Goal: Contribute content

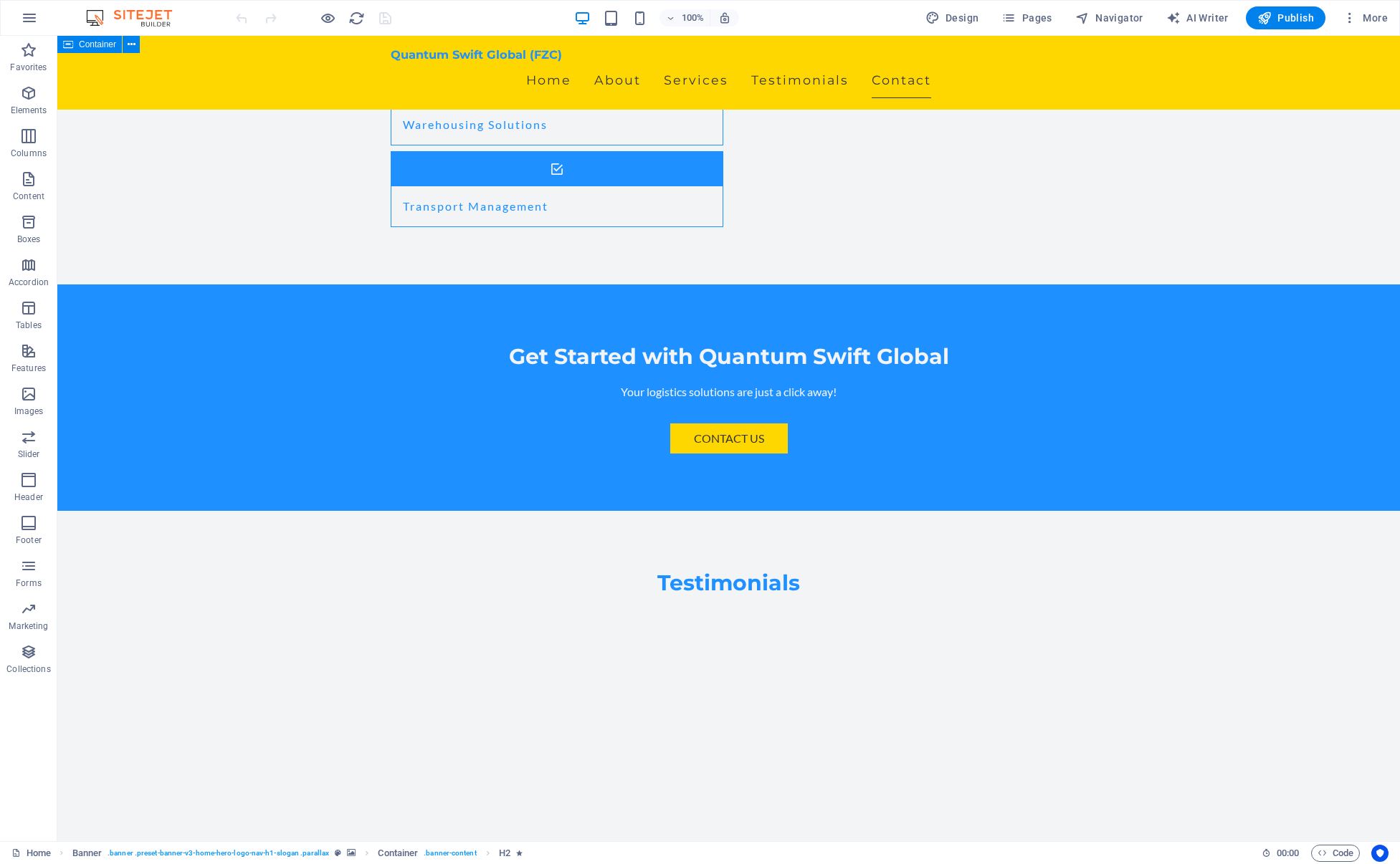
scroll to position [2832, 0]
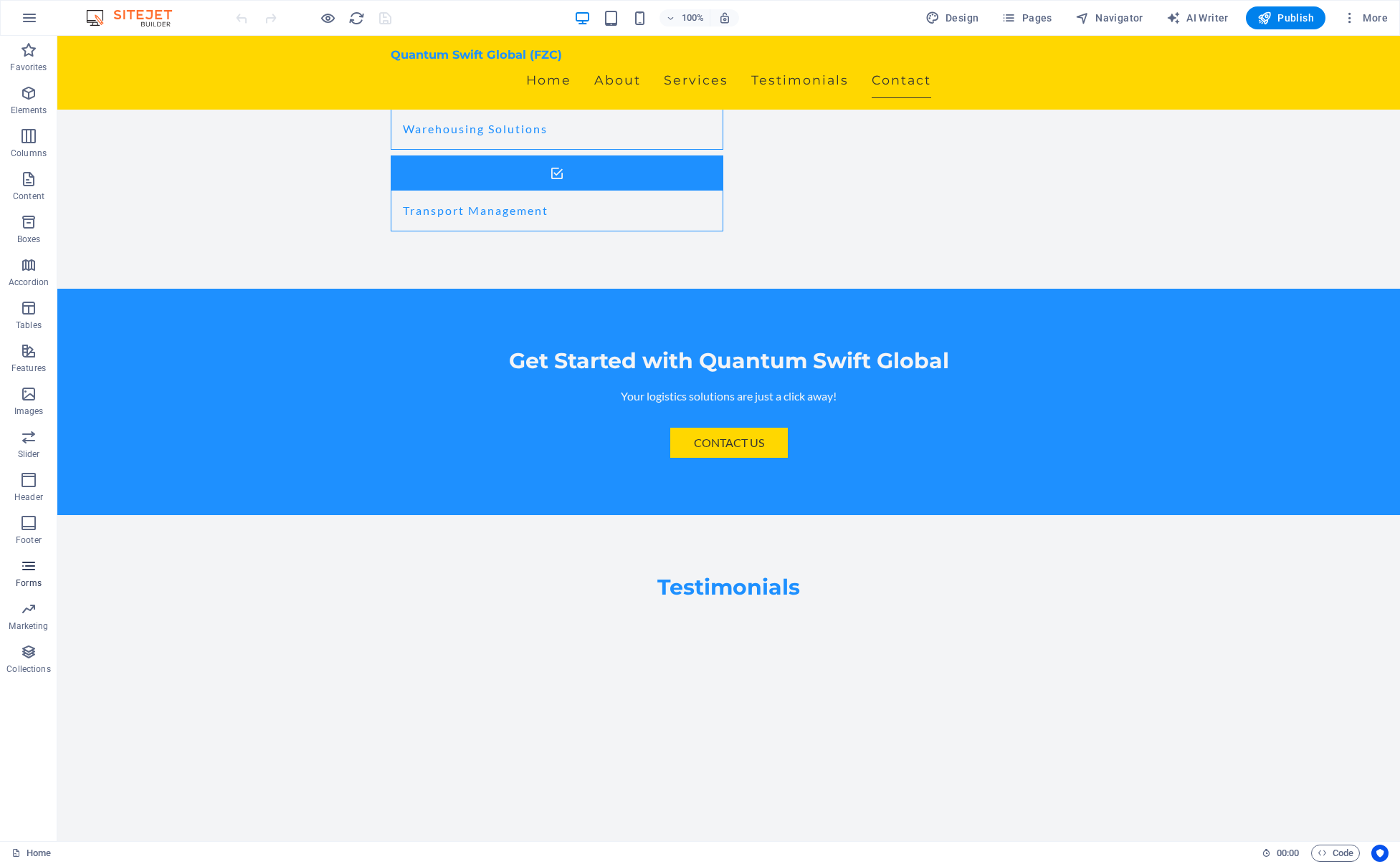
click at [27, 565] on icon "button" at bounding box center [28, 566] width 17 height 17
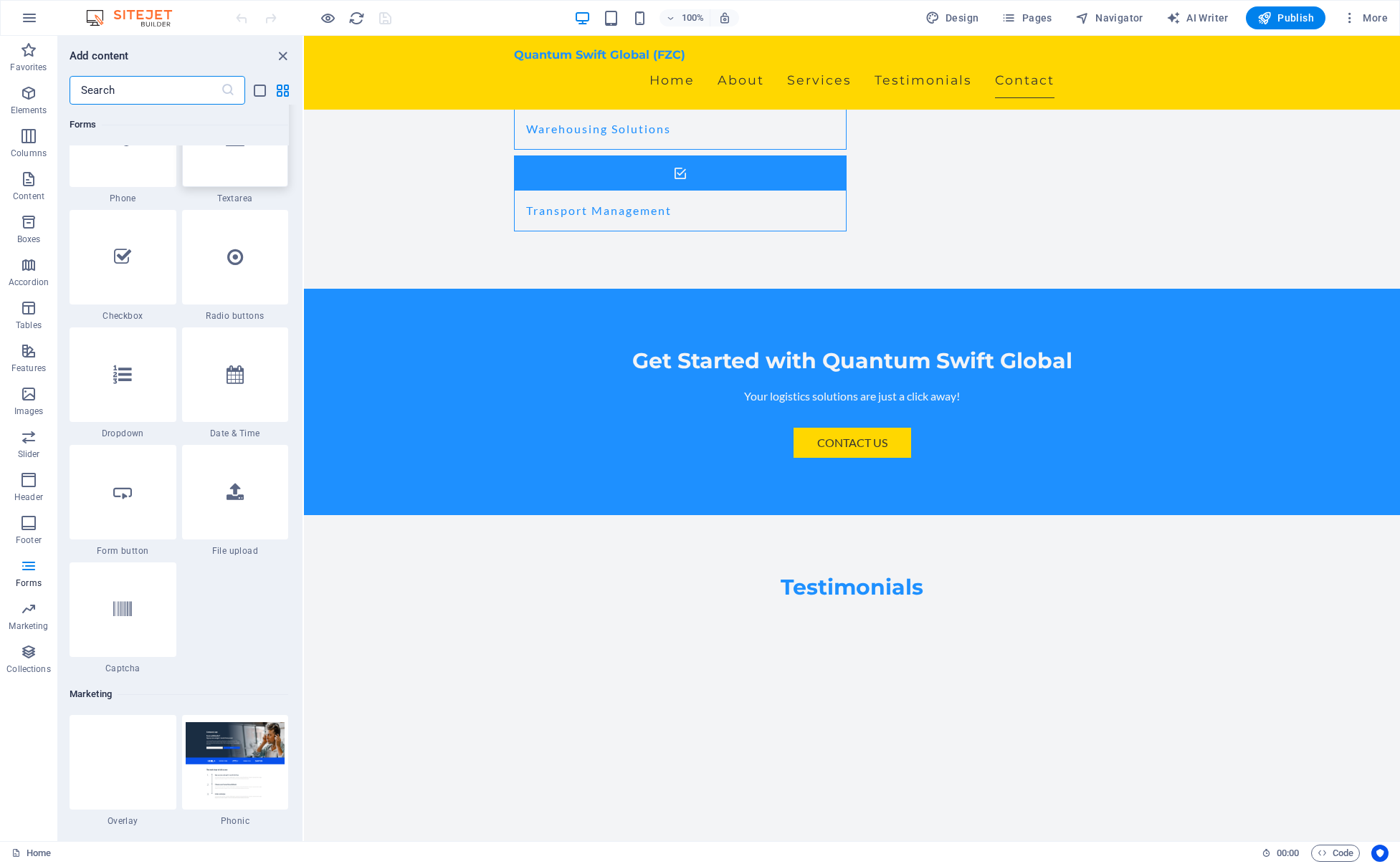
scroll to position [11108, 0]
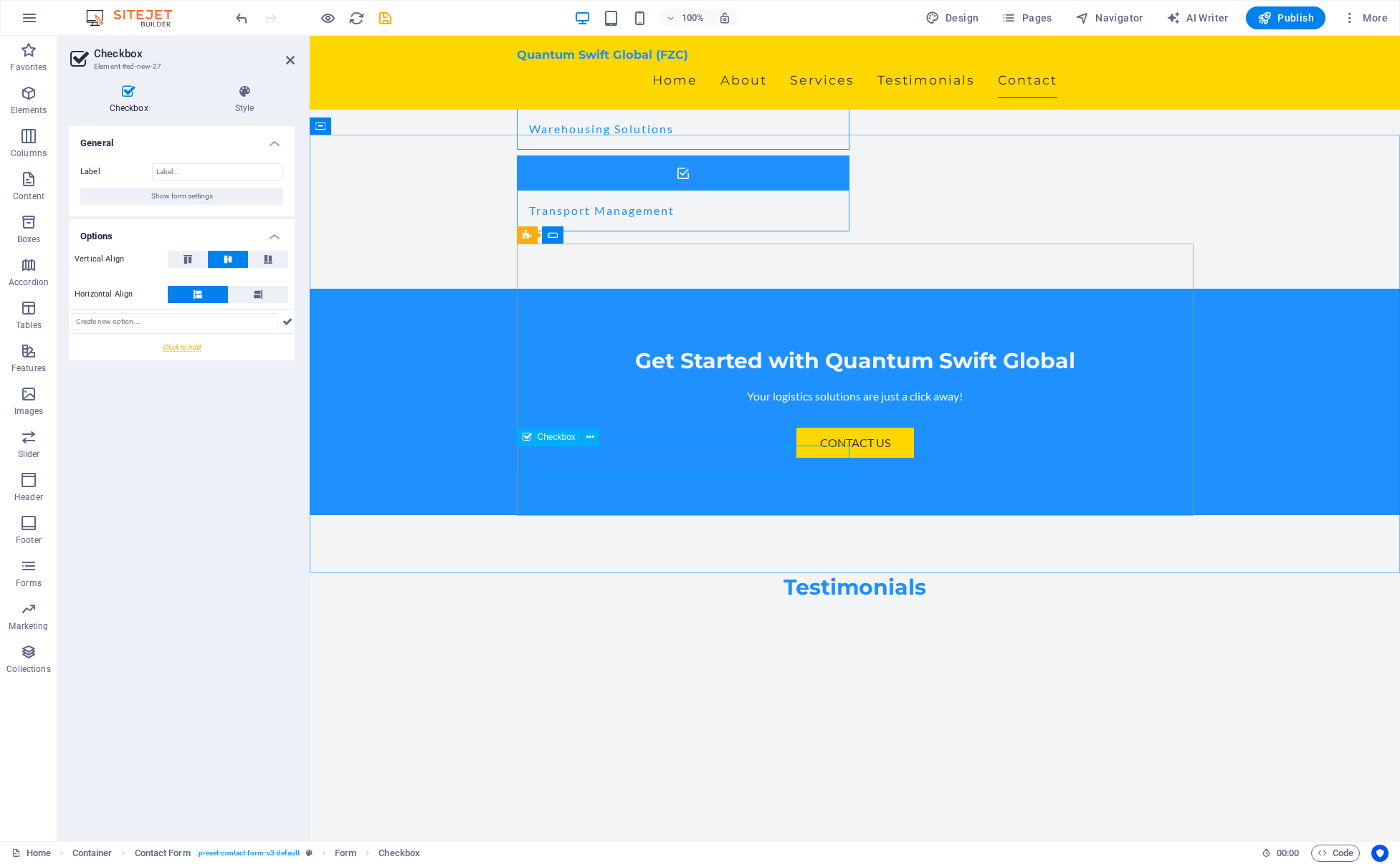
type input "B"
type input "I accept to receive messages via test"
click at [186, 347] on div at bounding box center [182, 347] width 226 height 27
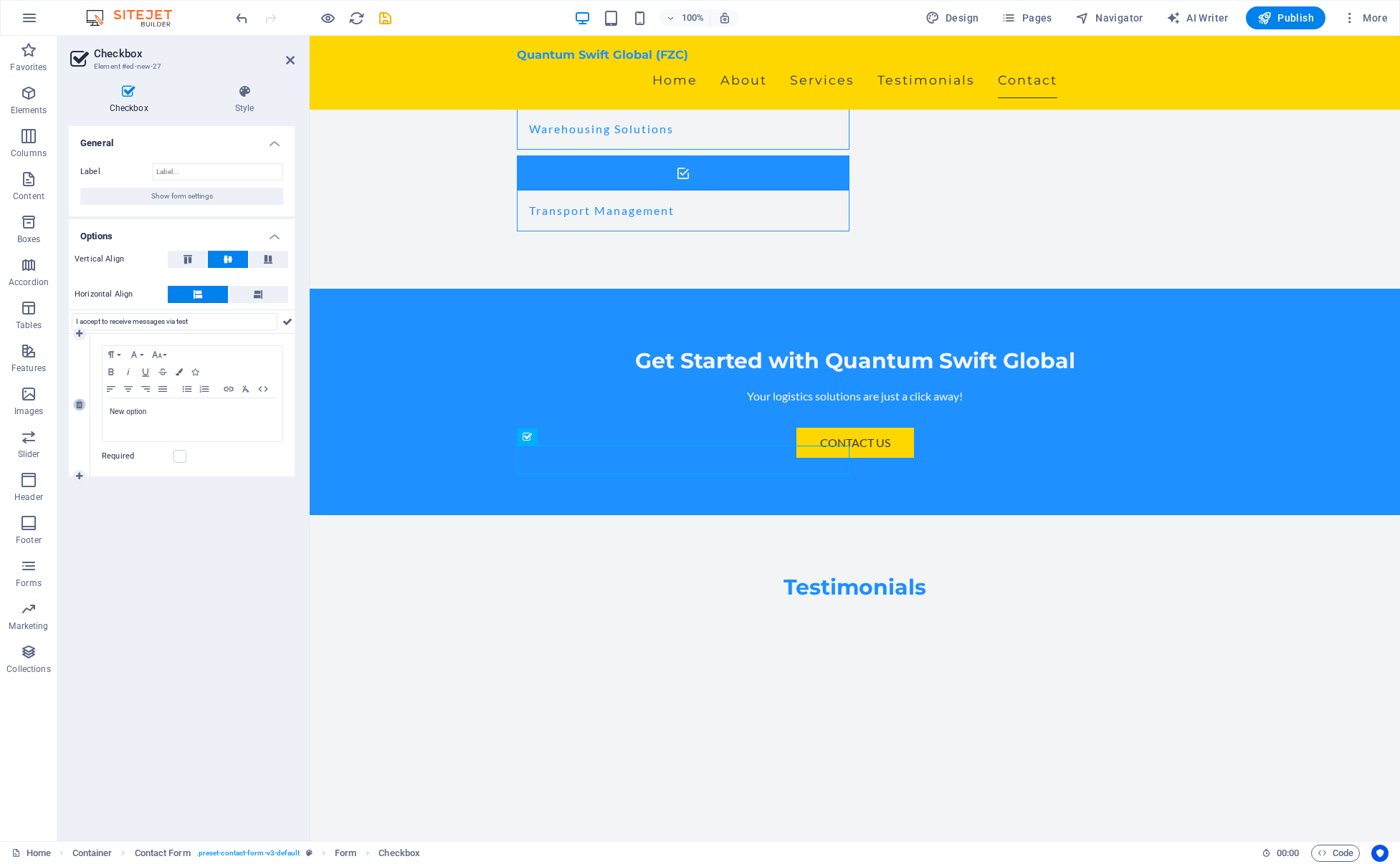
click at [79, 405] on icon at bounding box center [79, 404] width 6 height 8
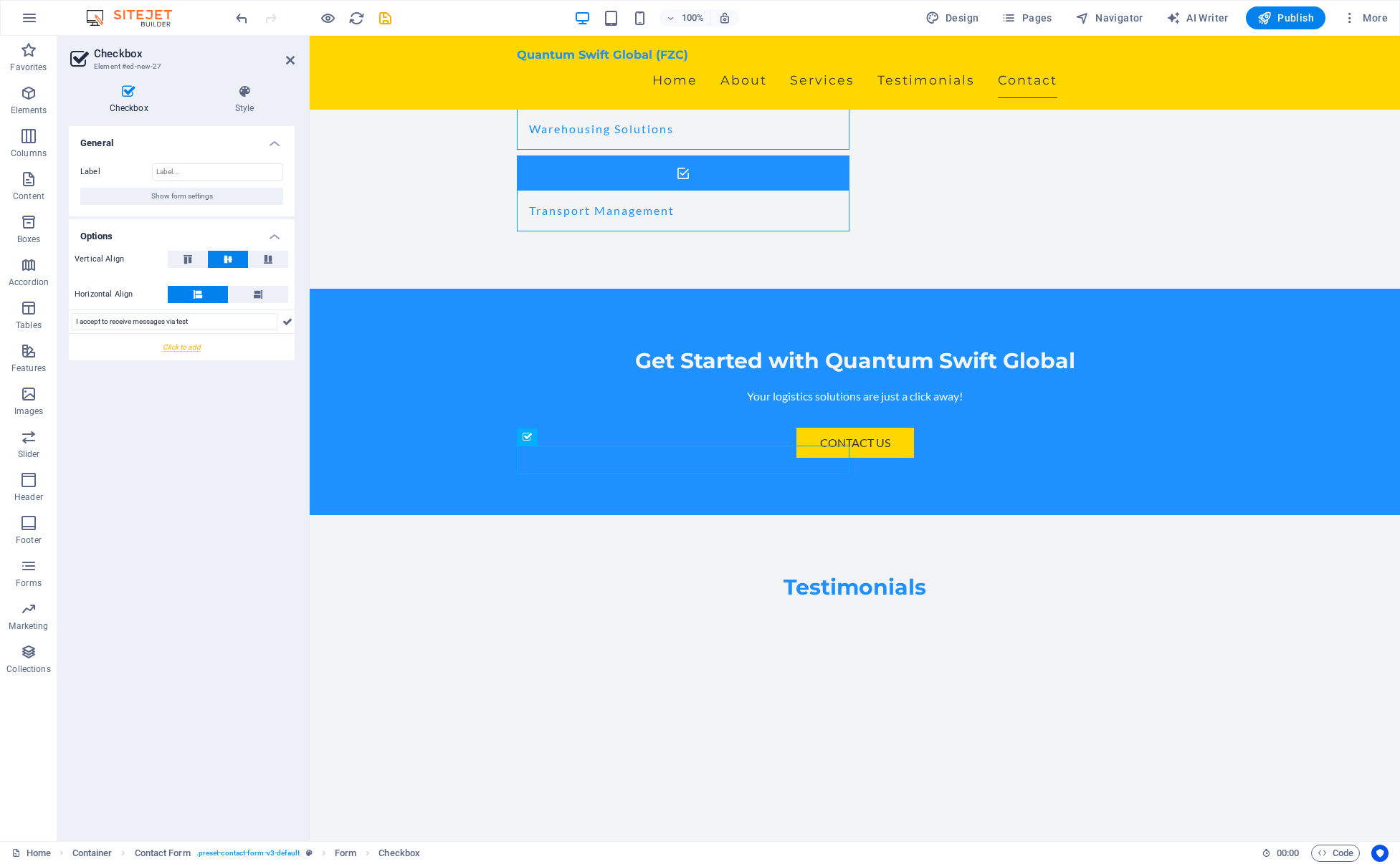
click at [192, 464] on div "General Label Show form settings Options Vertical Align Horizontal Align I acce…" at bounding box center [182, 478] width 226 height 703
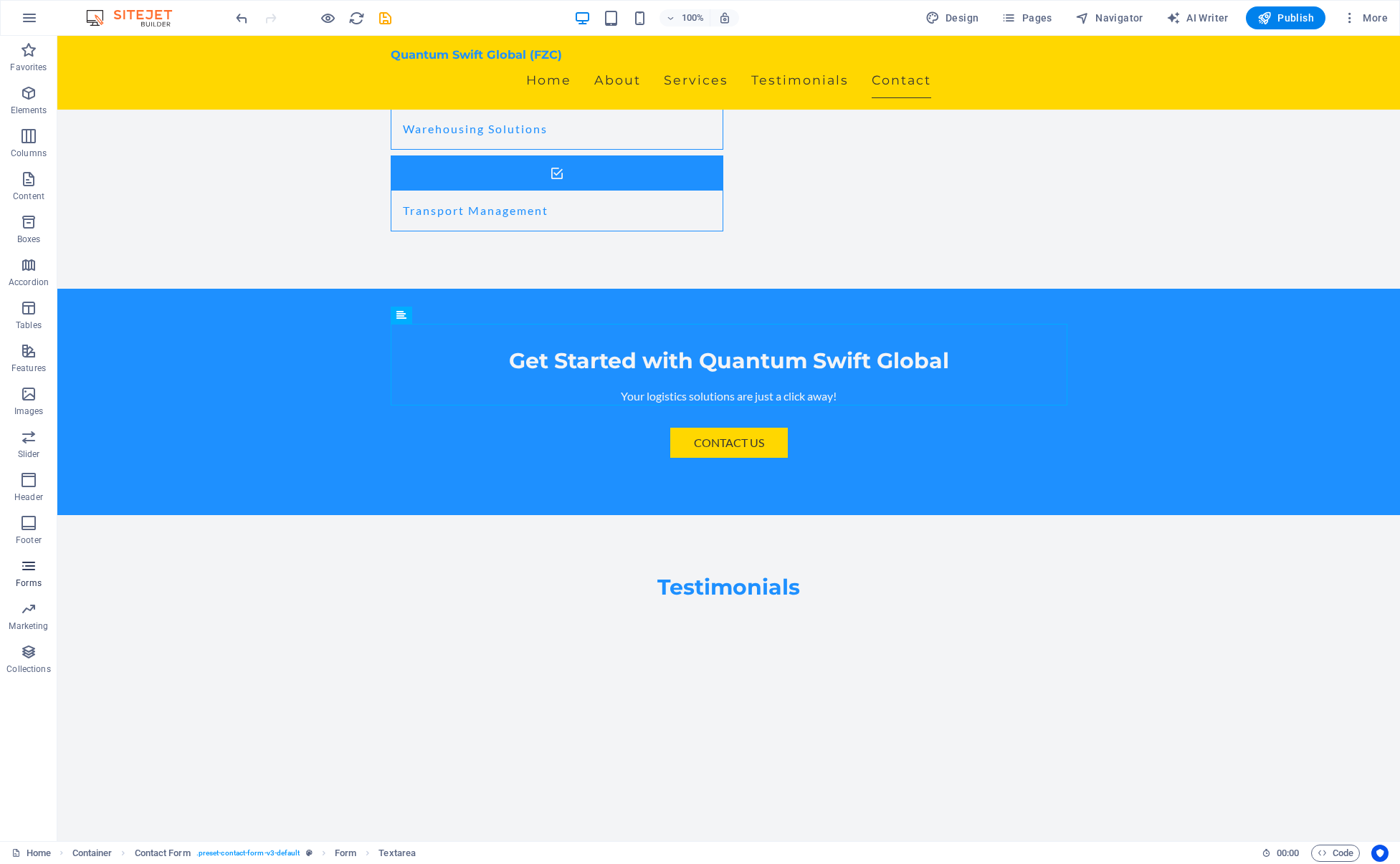
click at [31, 565] on icon "button" at bounding box center [28, 566] width 17 height 17
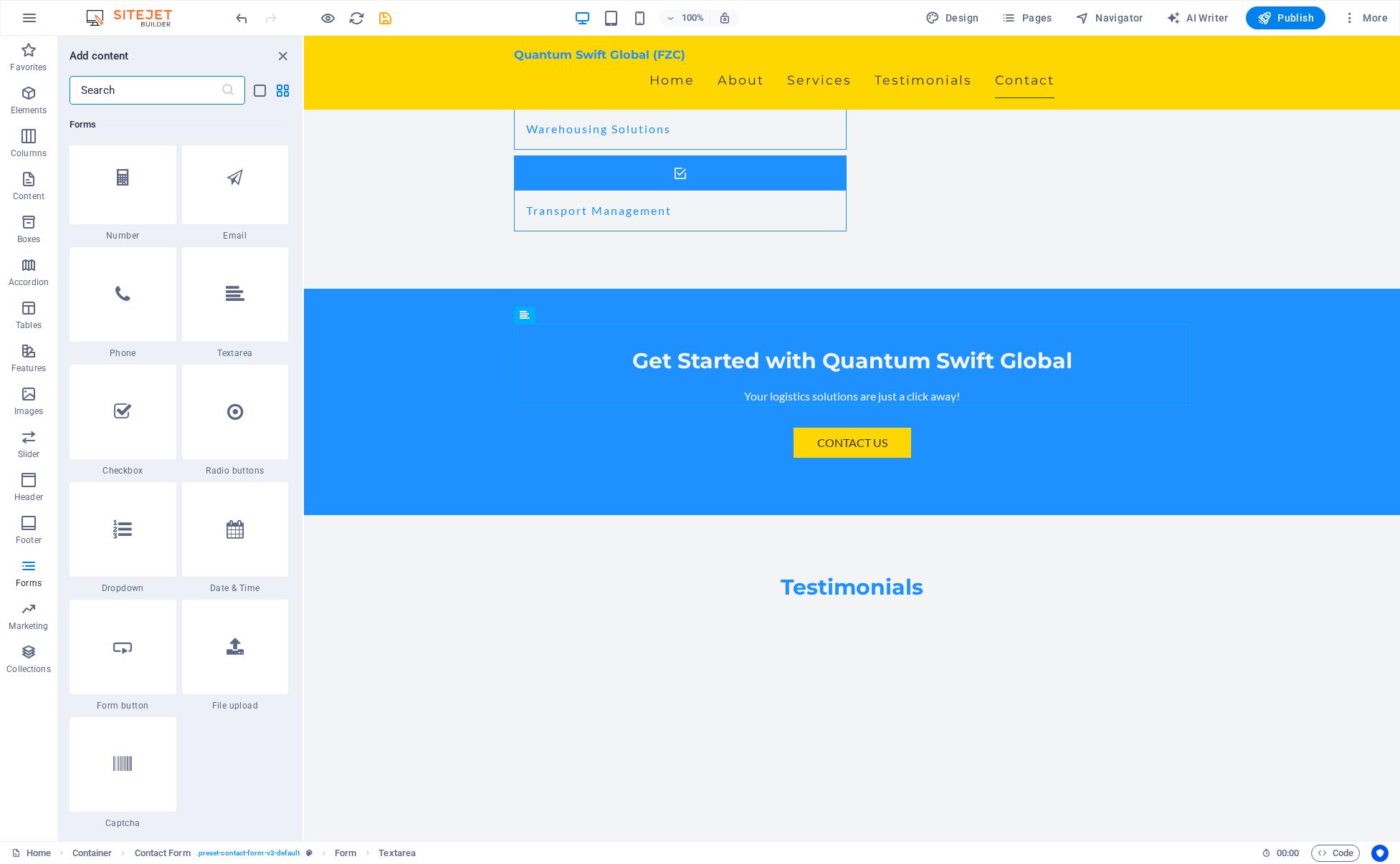
scroll to position [10951, 0]
click at [122, 421] on icon at bounding box center [122, 411] width 17 height 18
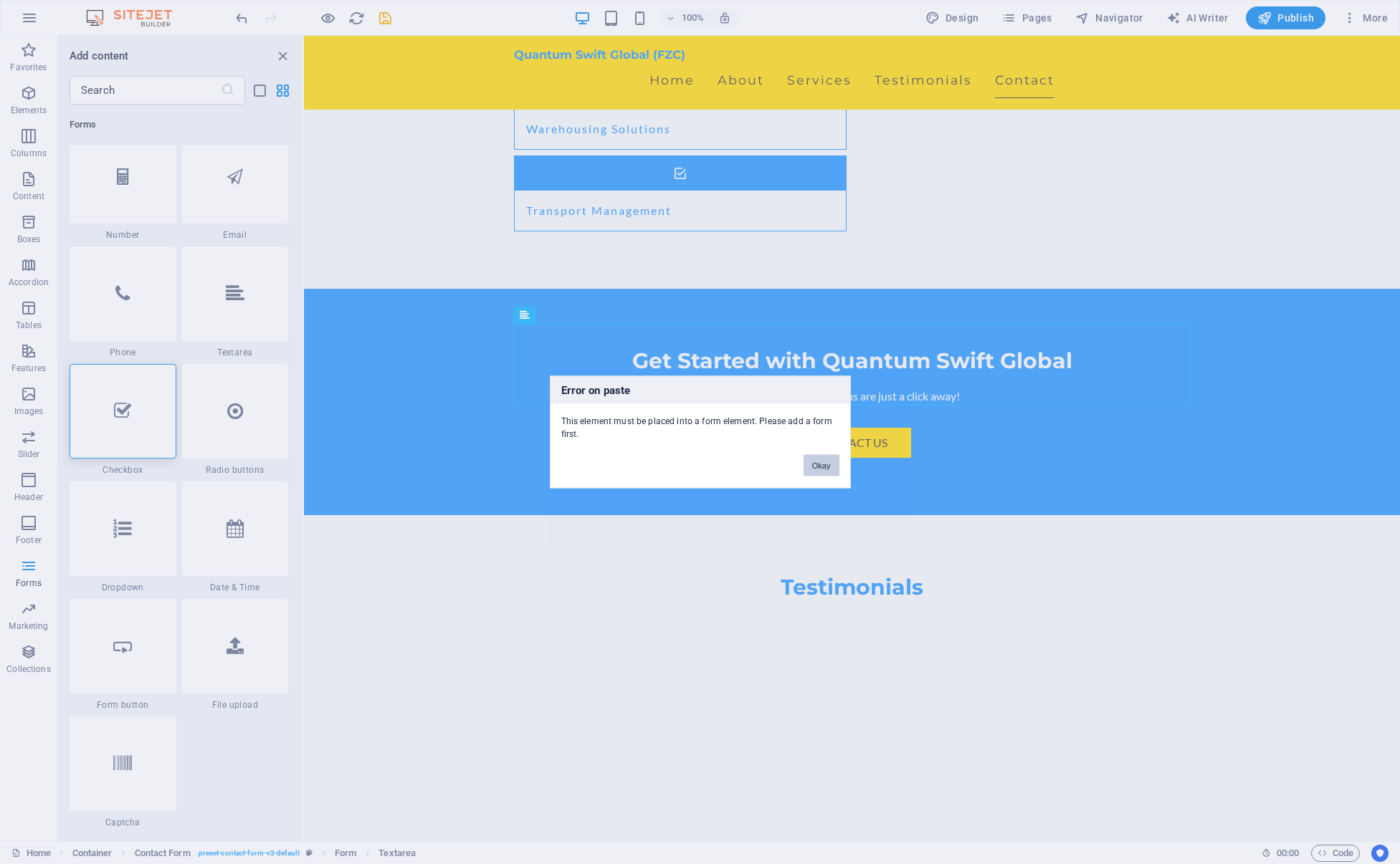
click at [812, 462] on button "Okay" at bounding box center [821, 465] width 36 height 21
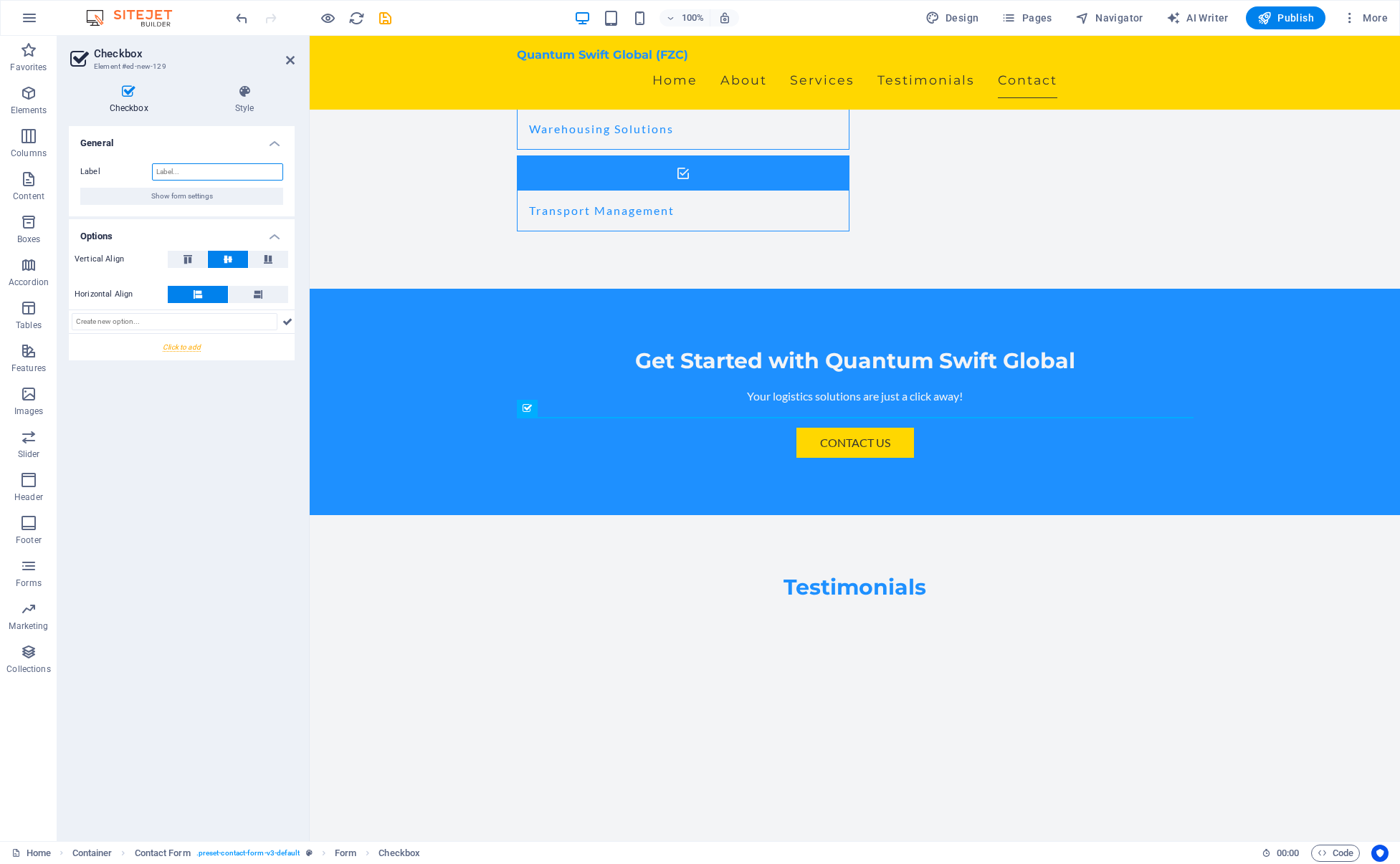
click at [179, 172] on input "Label" at bounding box center [217, 172] width 131 height 17
type input "I hereby agree to receive text messages"
click at [287, 59] on icon at bounding box center [290, 60] width 8 height 12
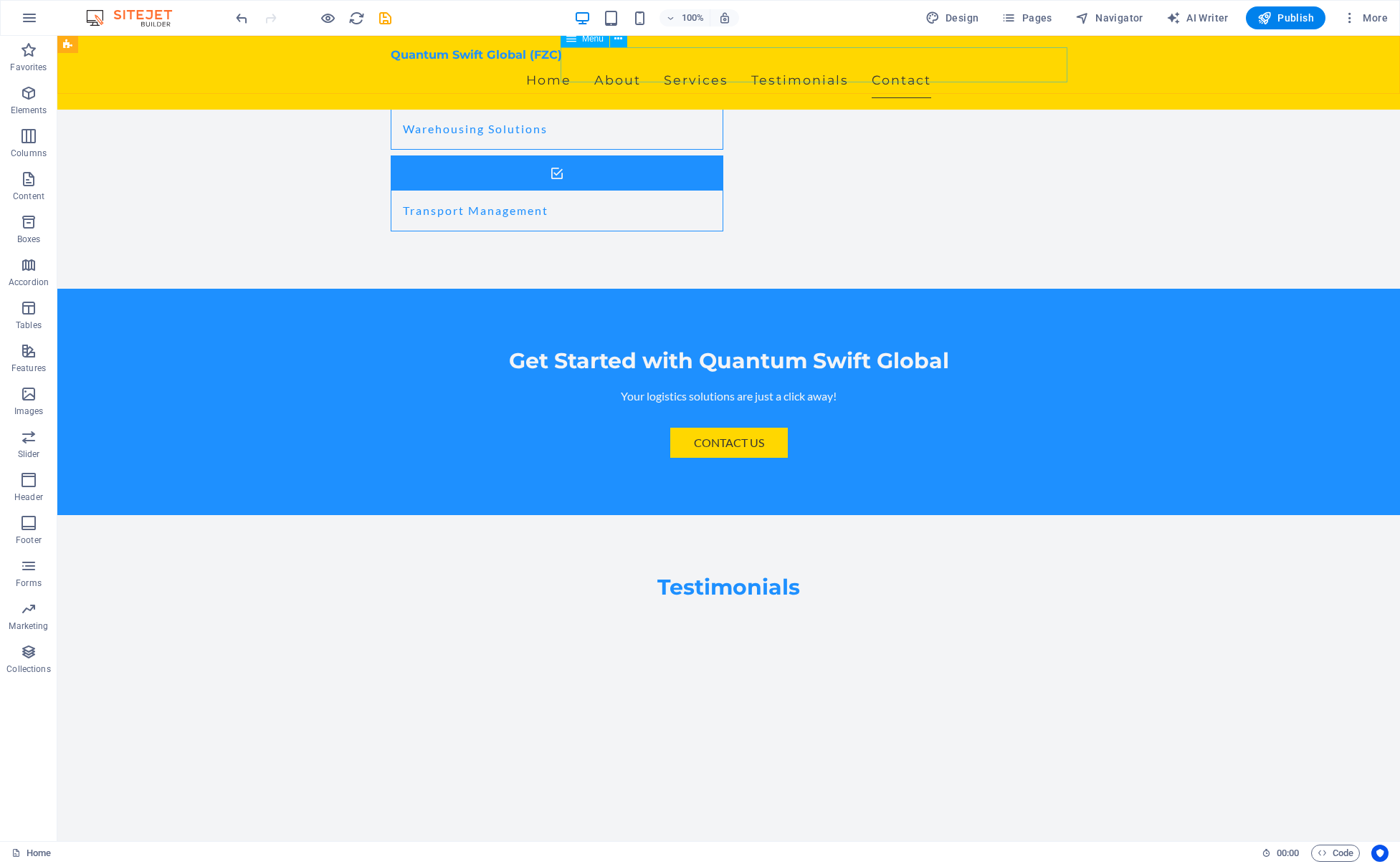
click at [704, 67] on nav "Home About Services Testimonials Contact" at bounding box center [729, 80] width 677 height 36
click at [1373, 18] on span "More" at bounding box center [1365, 18] width 45 height 15
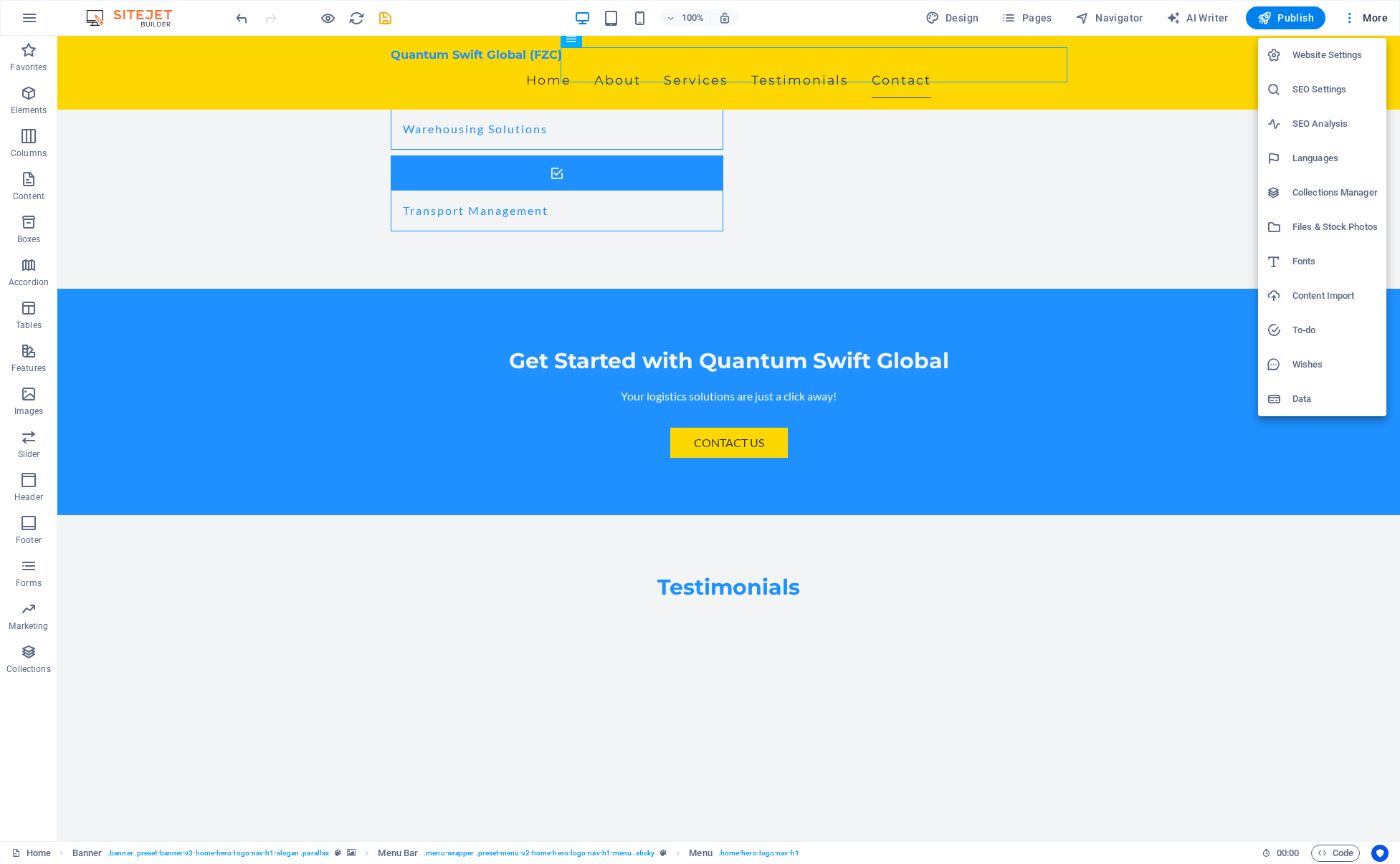
click at [1332, 221] on h6 "Files & Stock Photos" at bounding box center [1335, 227] width 85 height 17
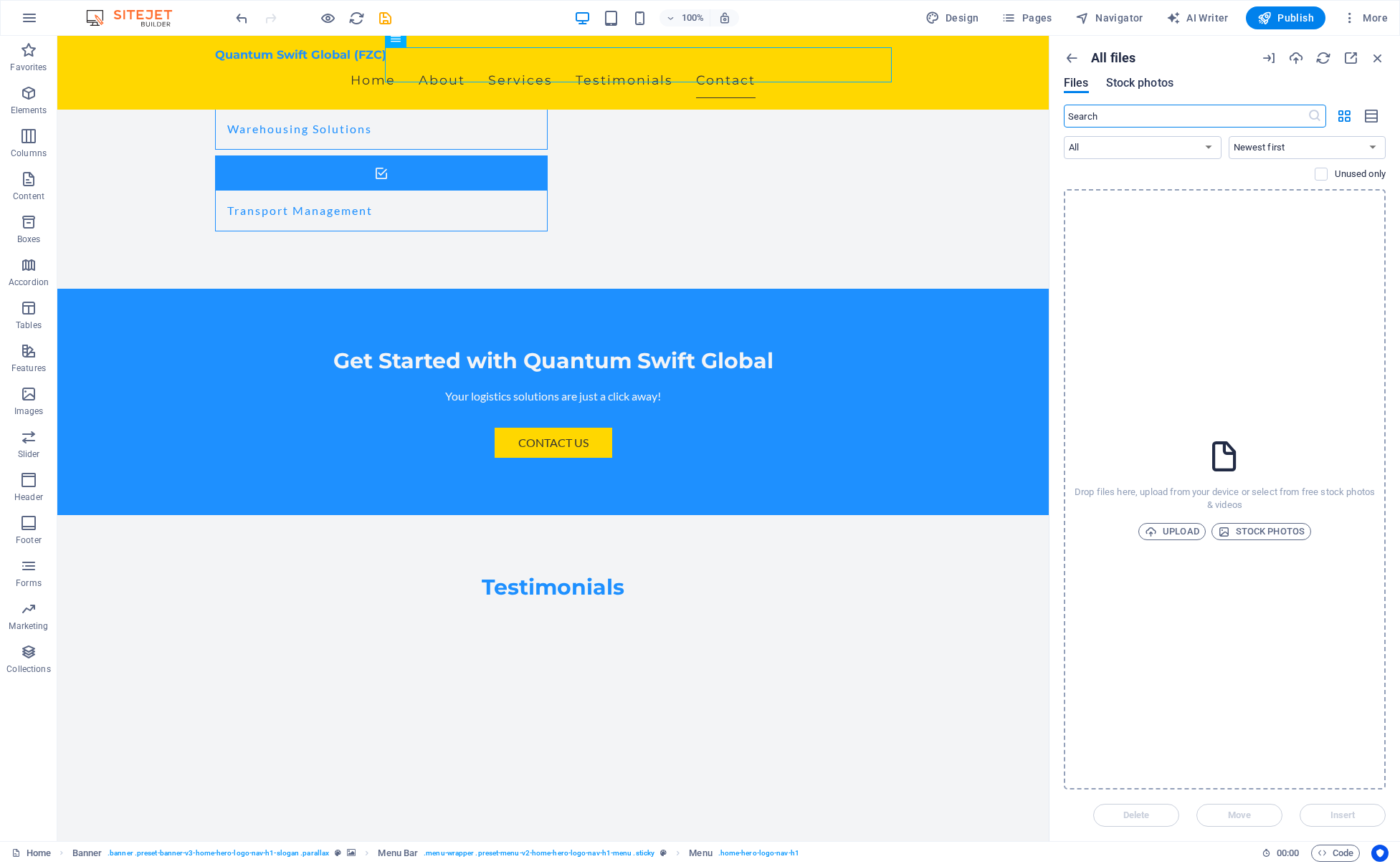
click at [1145, 80] on span "Stock photos" at bounding box center [1139, 83] width 67 height 17
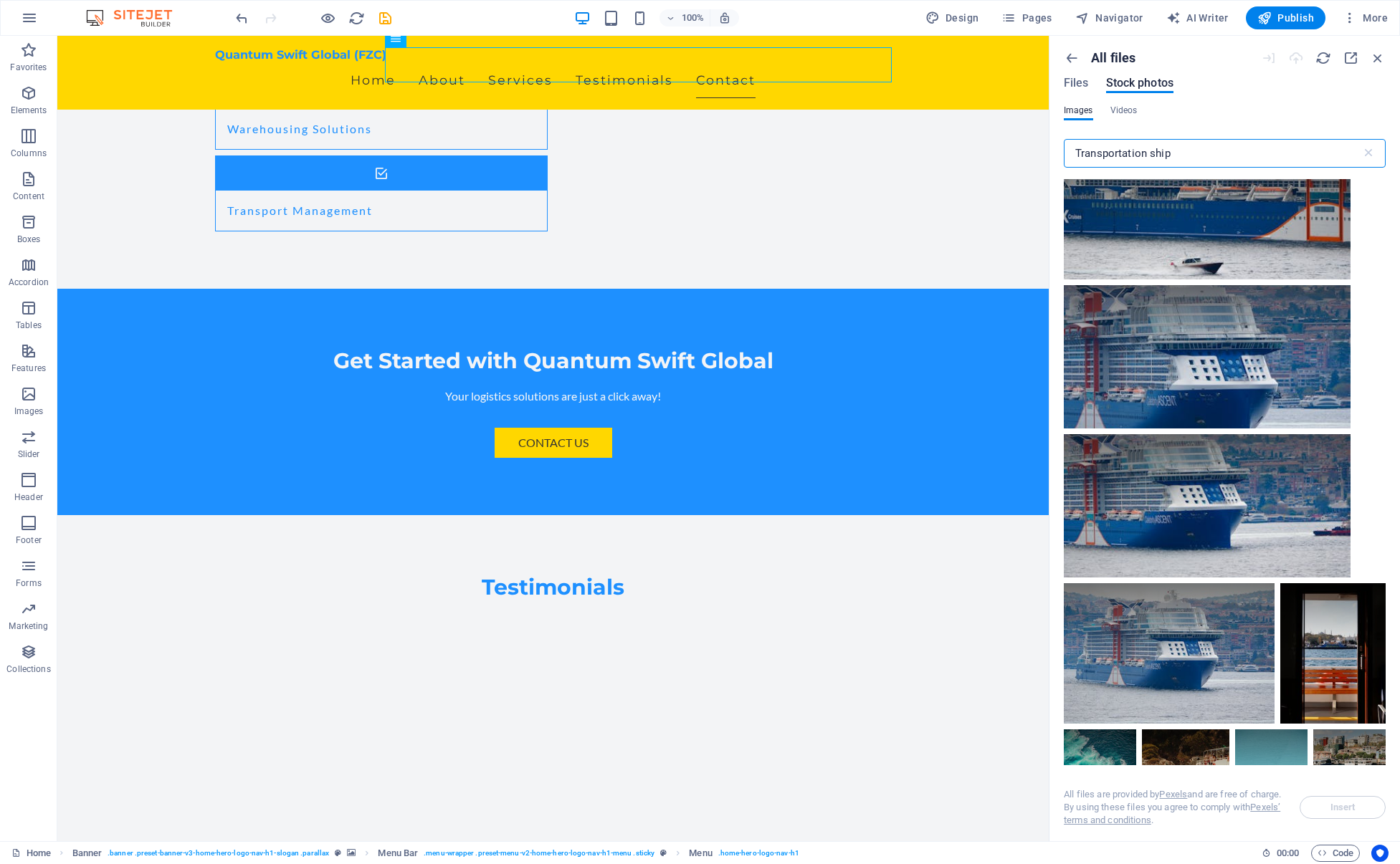
scroll to position [1482, 0]
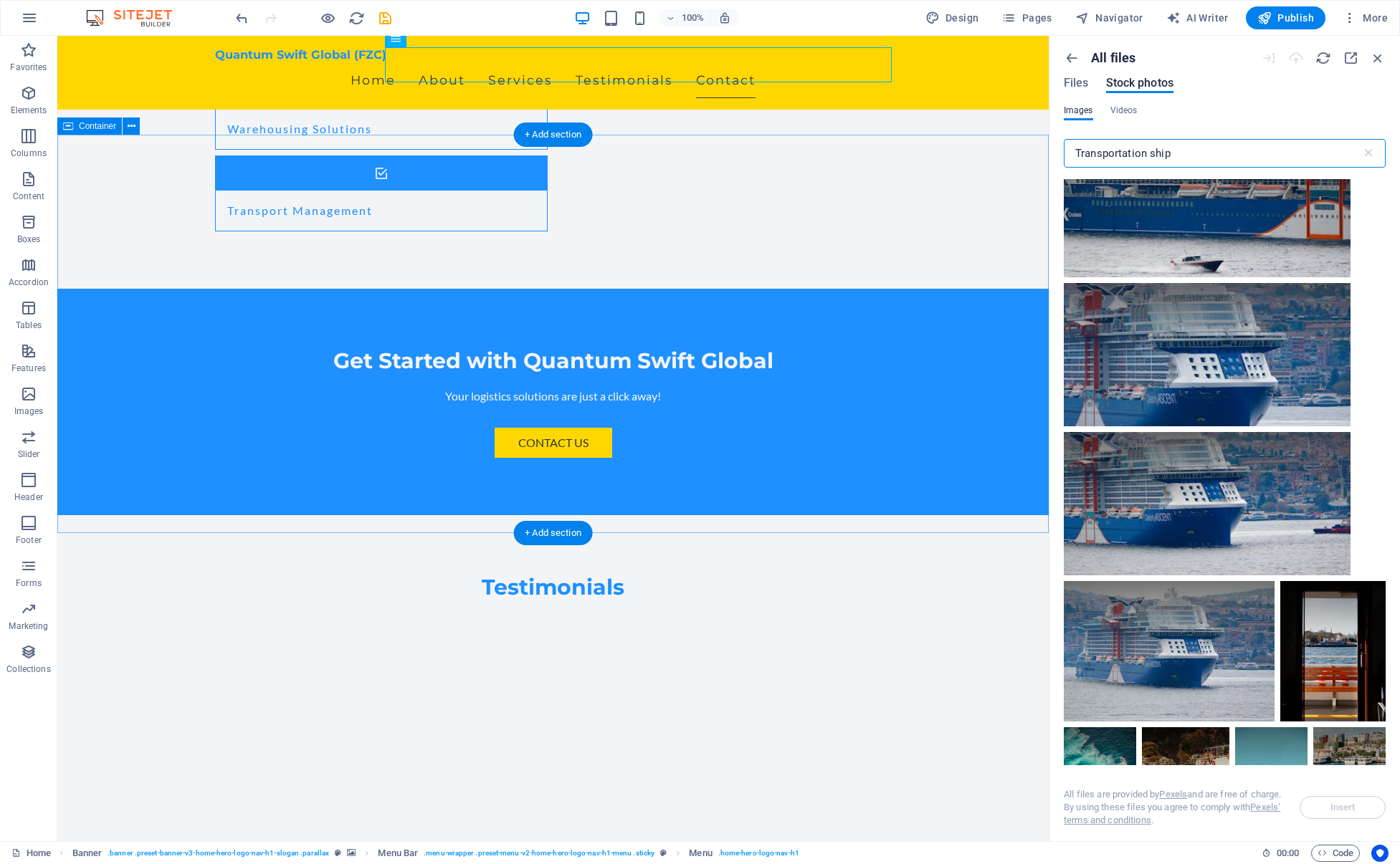
drag, startPoint x: 1235, startPoint y: 190, endPoint x: 1039, endPoint y: 152, distance: 199.6
drag, startPoint x: 1250, startPoint y: 149, endPoint x: 1217, endPoint y: 154, distance: 33.4
click at [1250, 150] on input "Transportation ship" at bounding box center [1213, 153] width 297 height 28
drag, startPoint x: 1197, startPoint y: 150, endPoint x: 1061, endPoint y: 146, distance: 136.1
click at [1060, 146] on div "All files Files Stock photos Images Videos Transportation ship ​ All files are …" at bounding box center [1225, 438] width 350 height 805
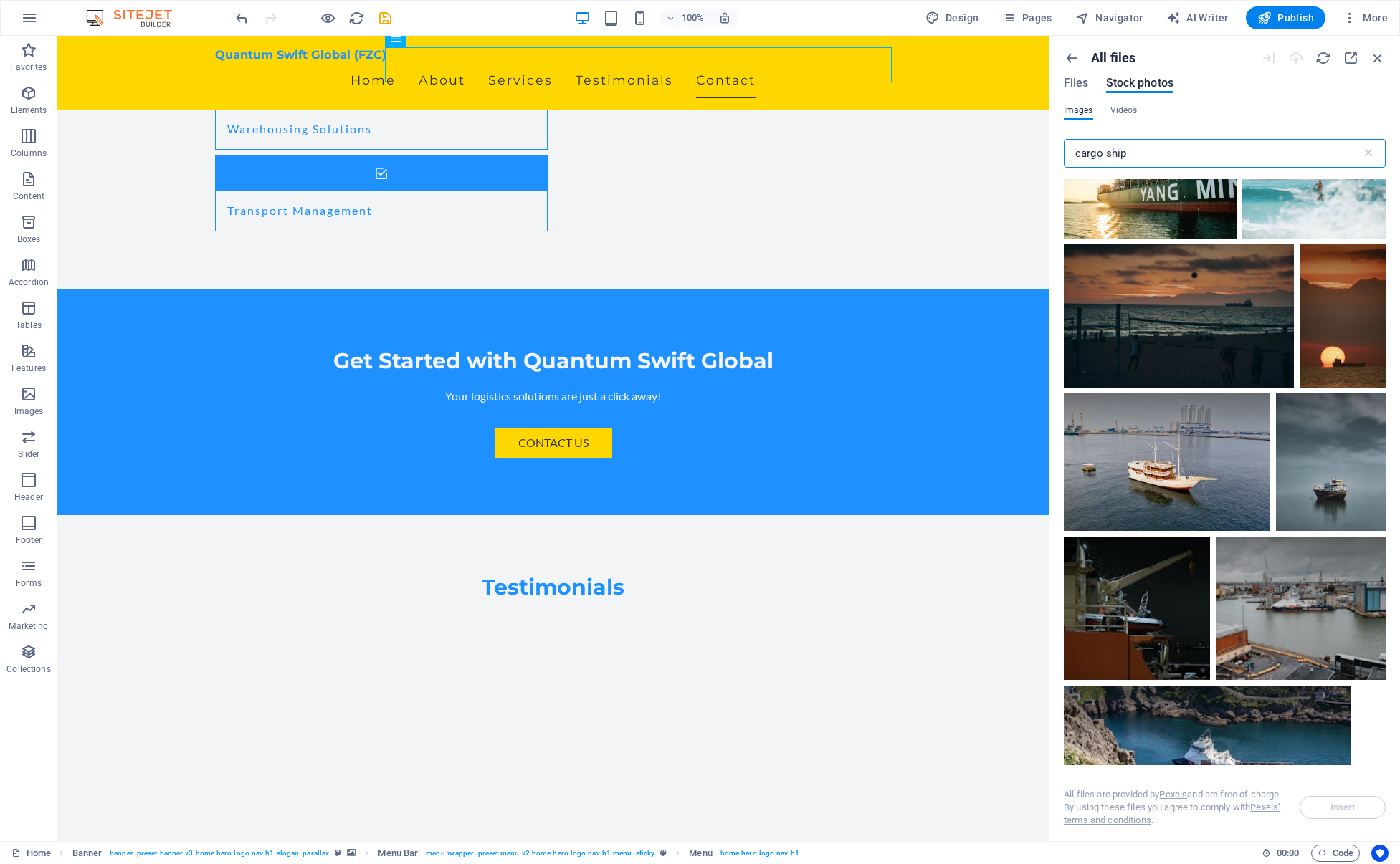
scroll to position [7295, 0]
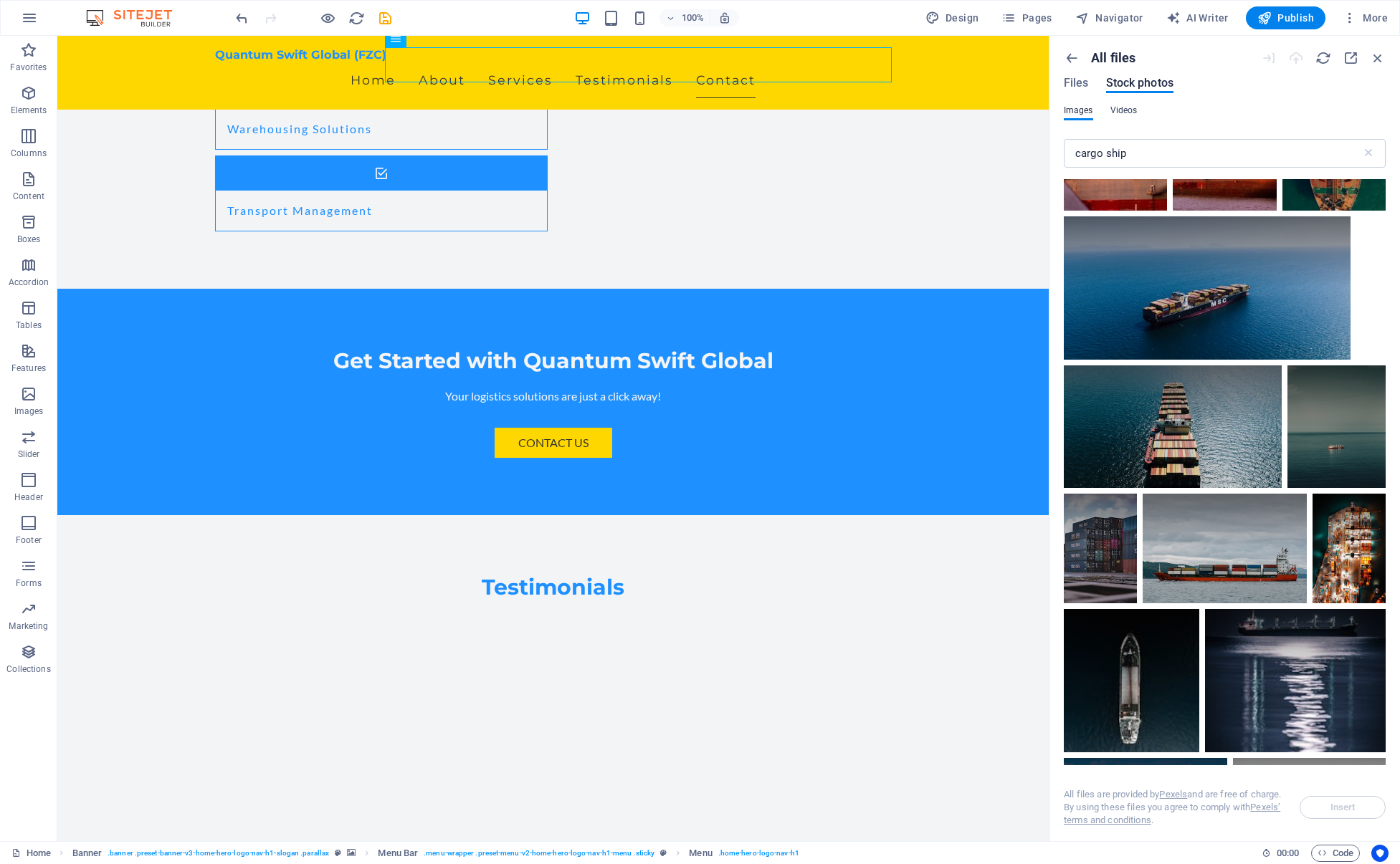
click at [1115, 107] on span "Videos" at bounding box center [1125, 110] width 28 height 17
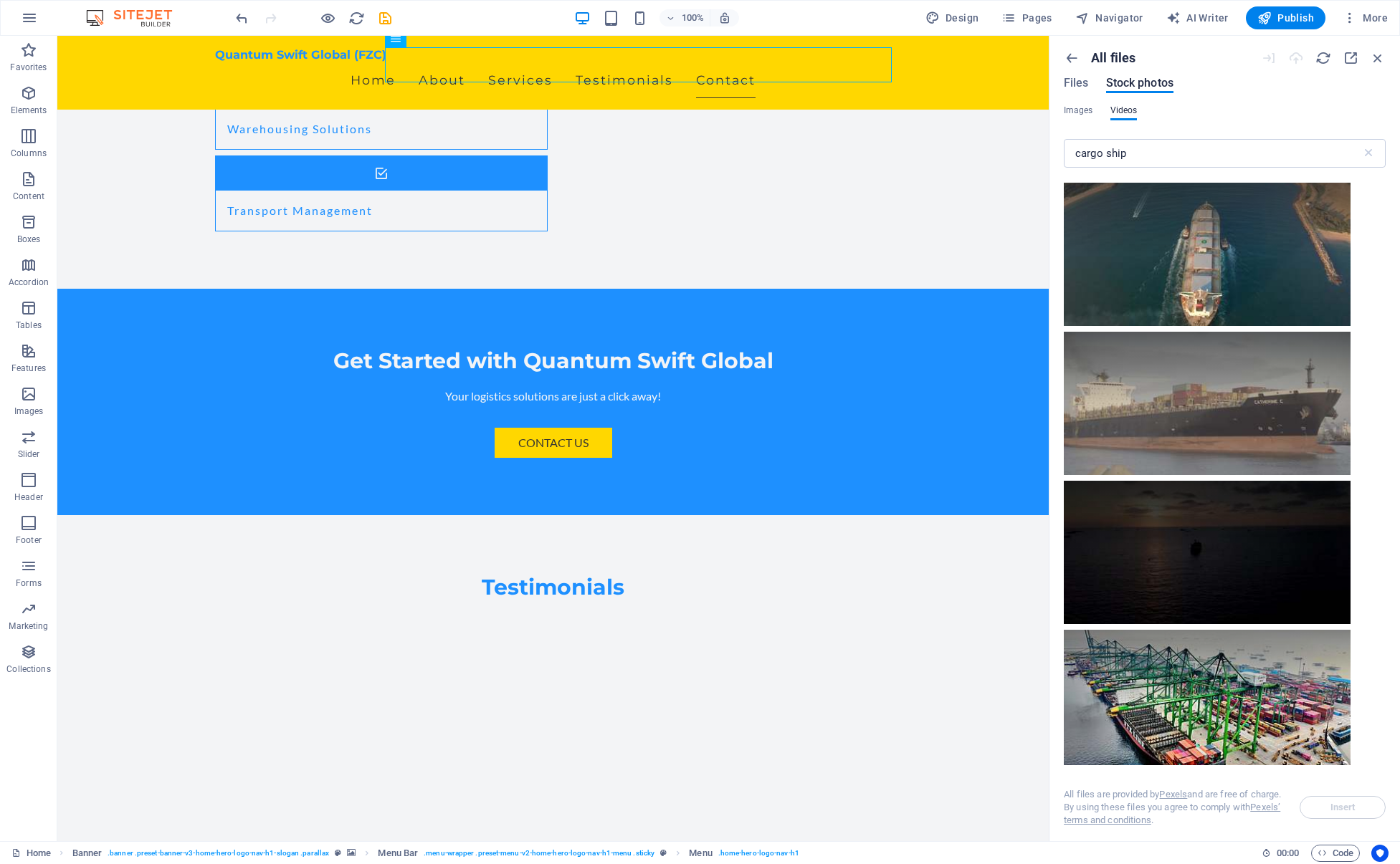
scroll to position [527, 0]
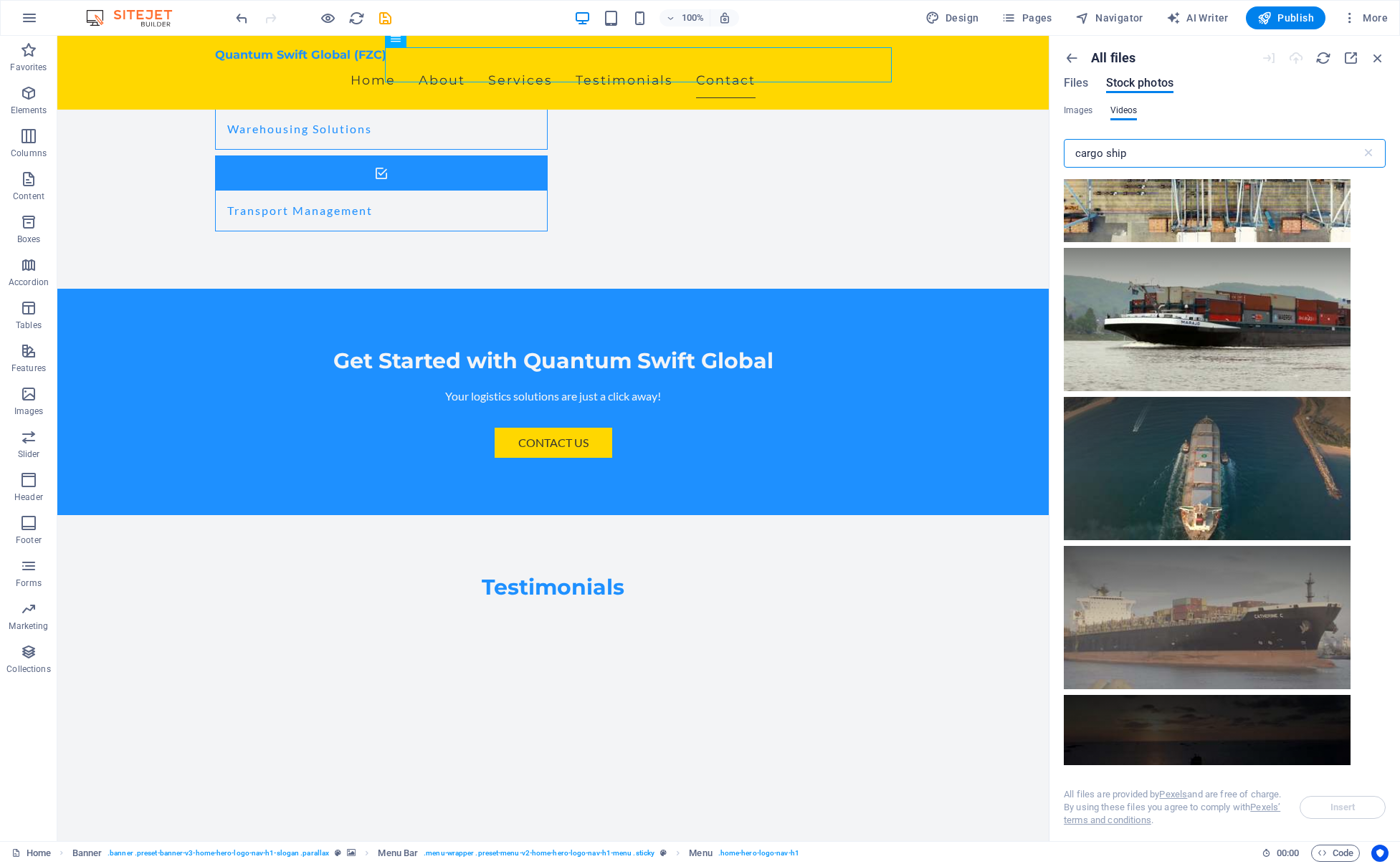
click at [1177, 159] on input "cargo ship" at bounding box center [1213, 153] width 297 height 28
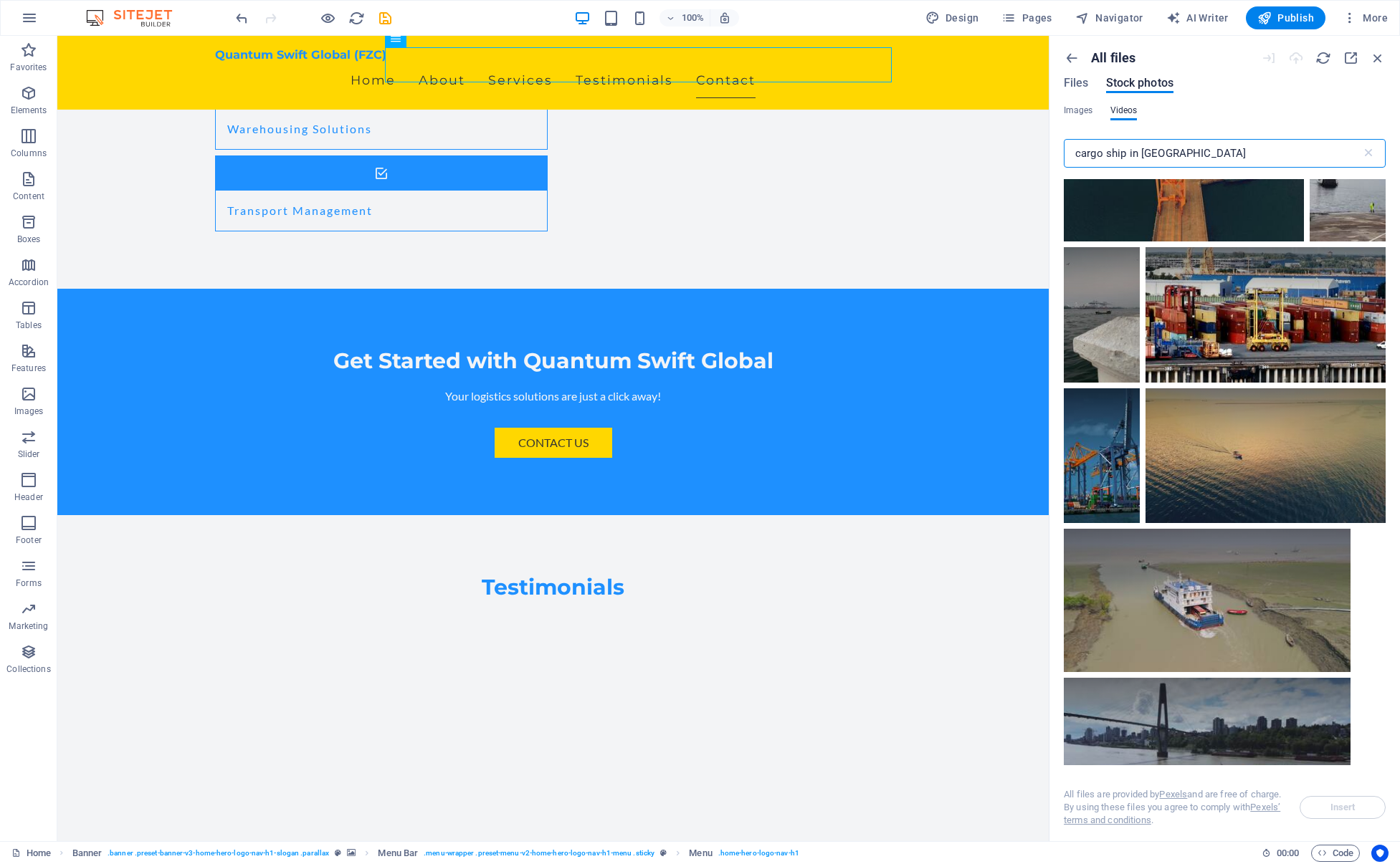
scroll to position [2586, 0]
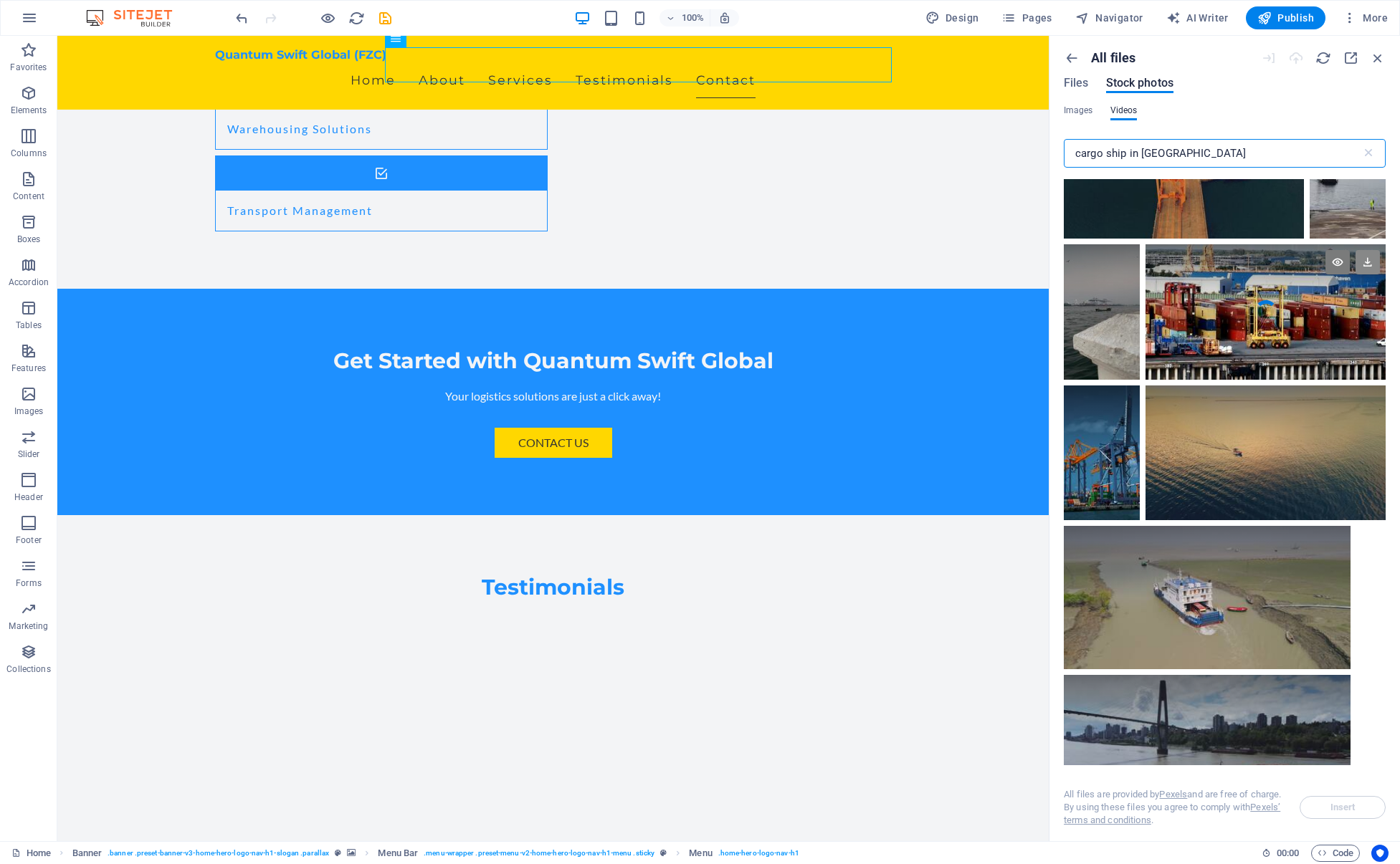
type input "cargo ship in [GEOGRAPHIC_DATA]"
click at [1363, 257] on icon at bounding box center [1368, 262] width 25 height 25
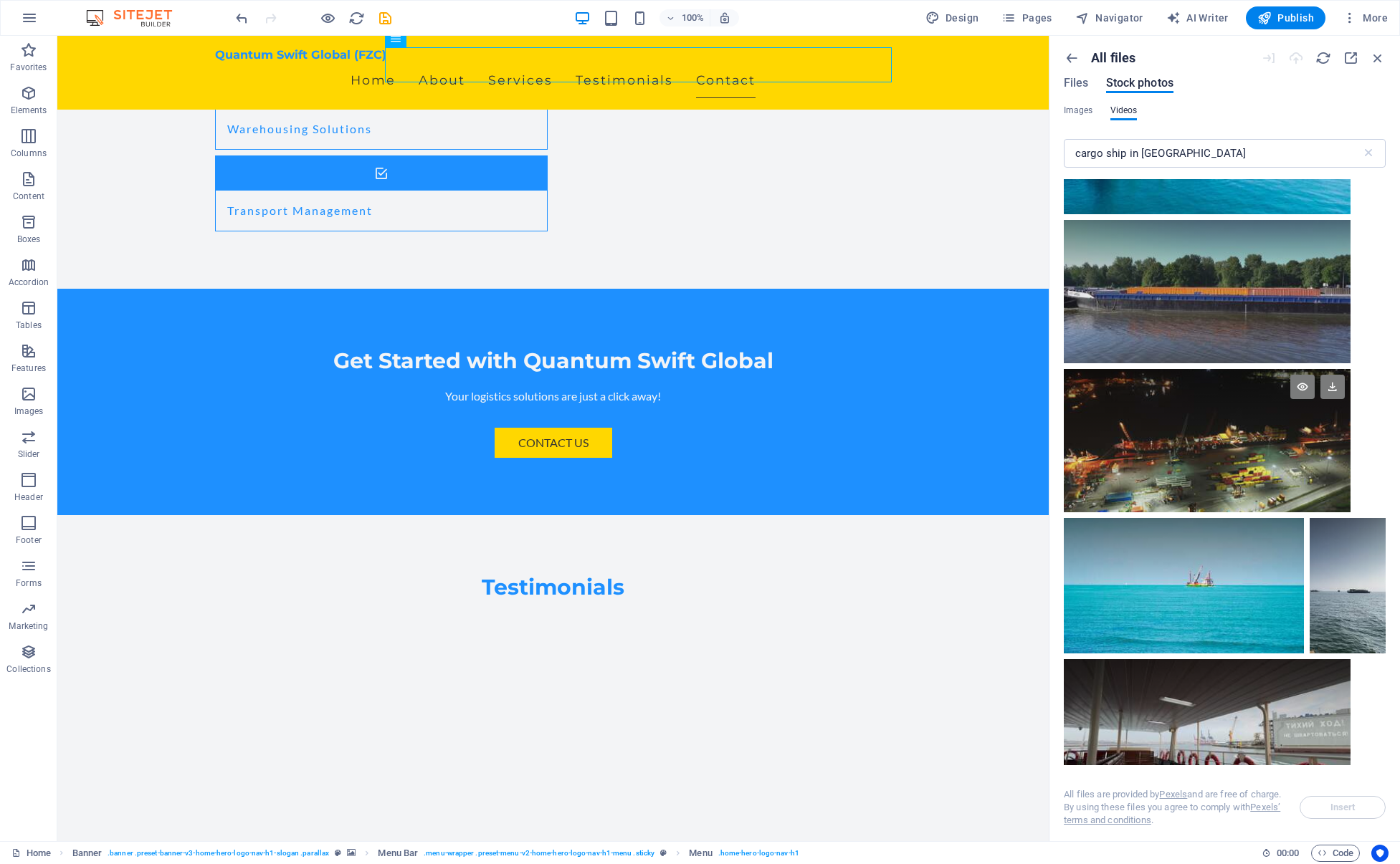
scroll to position [4682, 0]
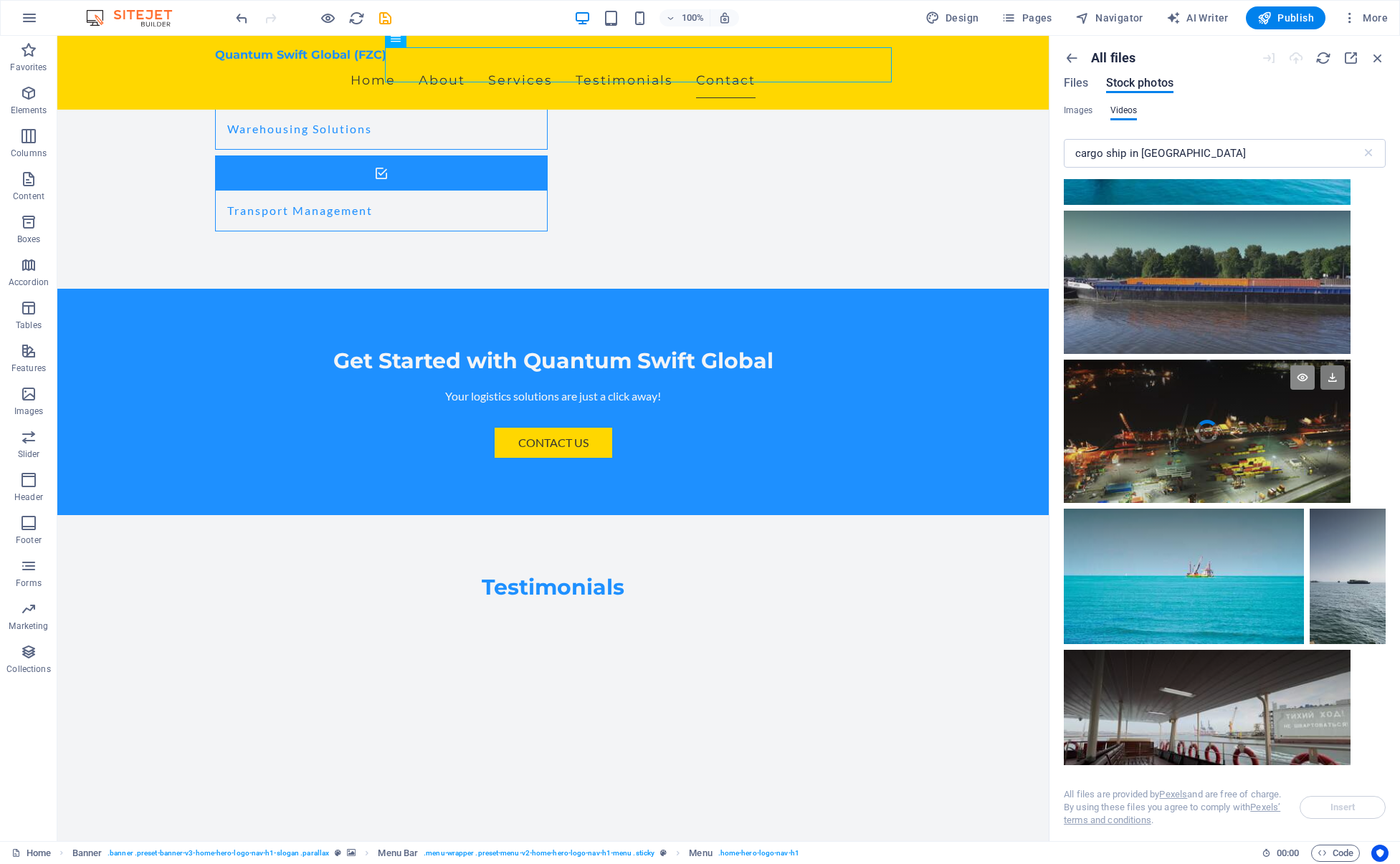
click at [1297, 370] on icon at bounding box center [1303, 378] width 25 height 25
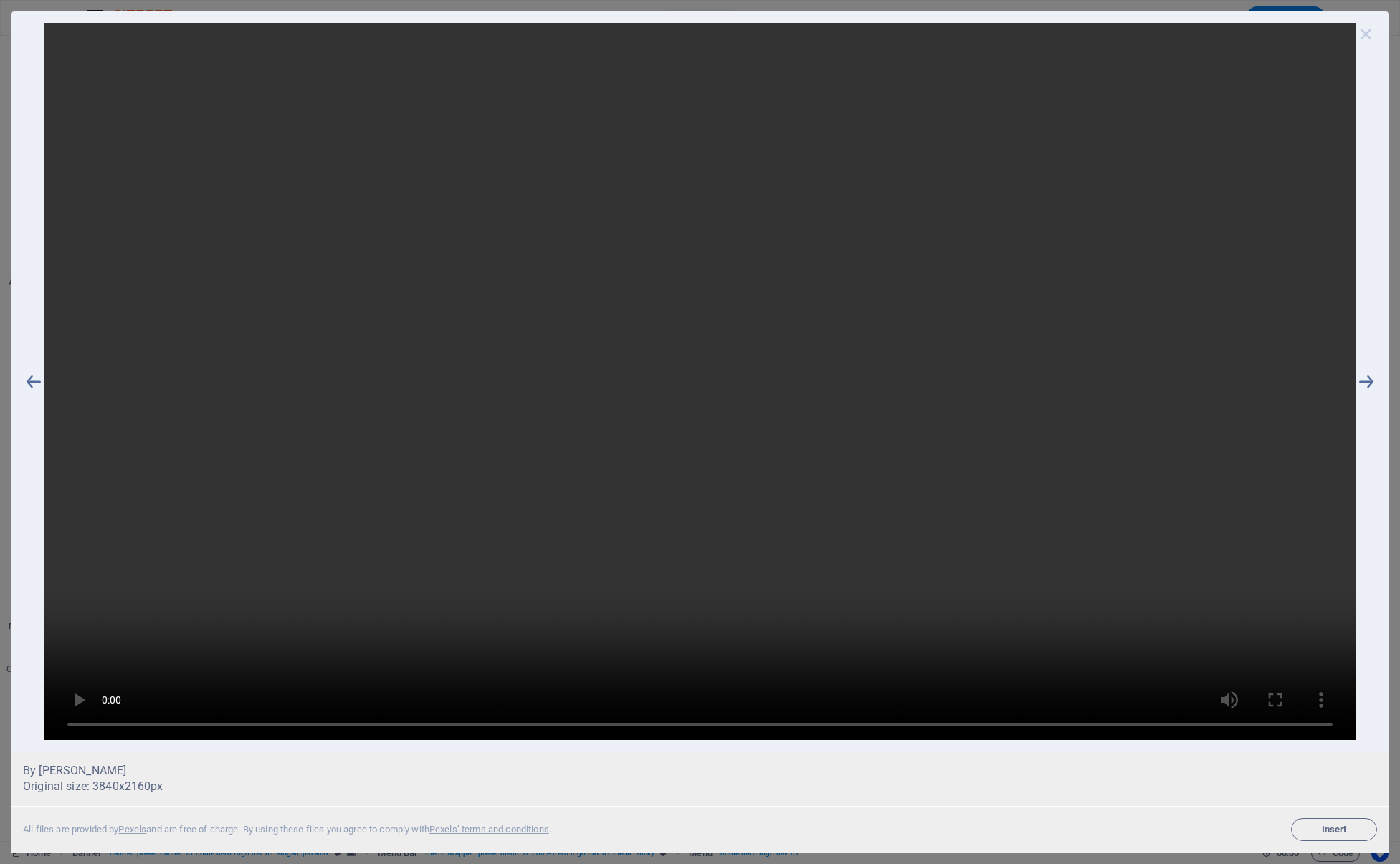
click at [1369, 32] on icon at bounding box center [1366, 33] width 21 height 21
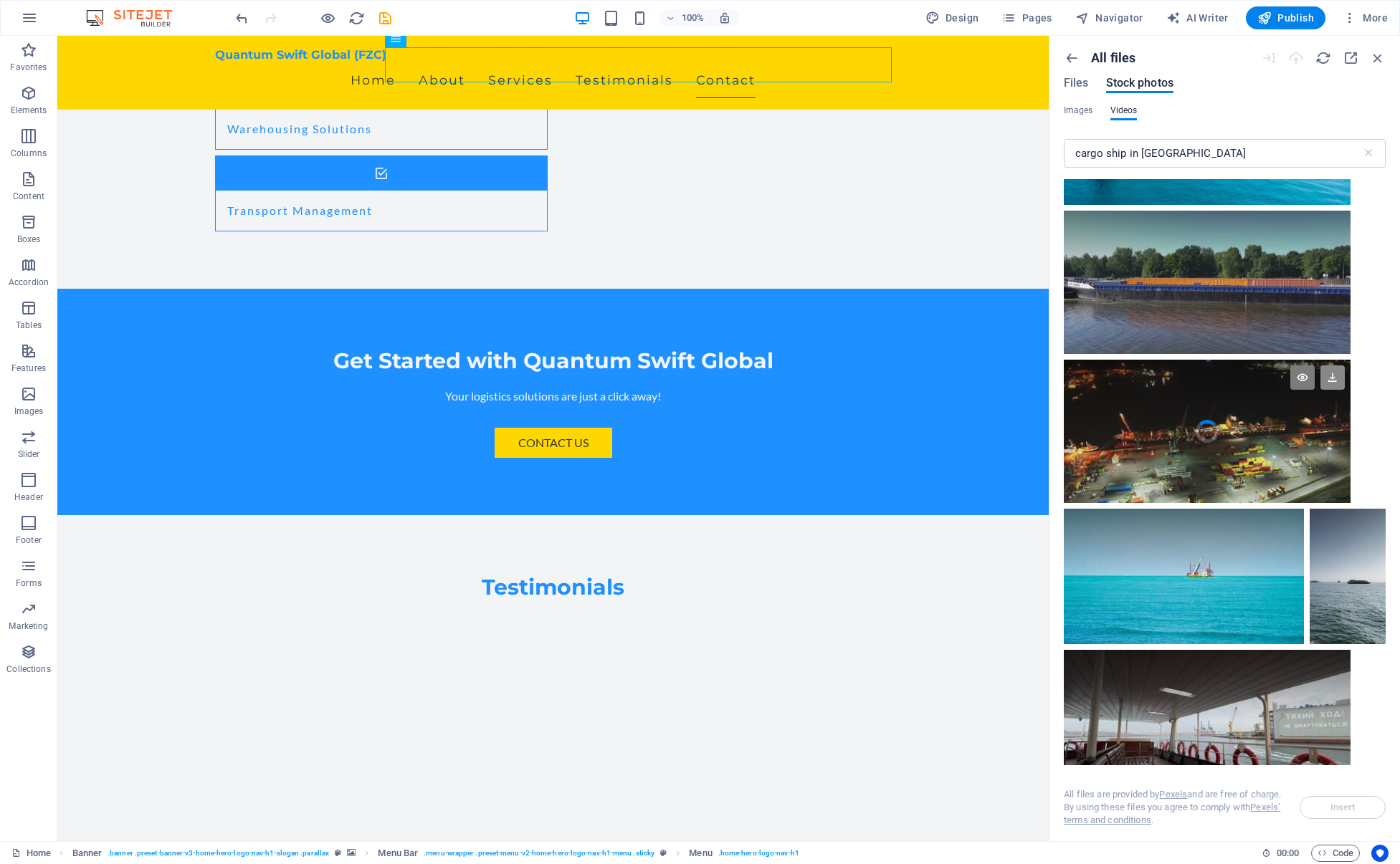
click at [1333, 369] on icon at bounding box center [1332, 378] width 25 height 25
click at [1161, 419] on div at bounding box center [1207, 395] width 287 height 72
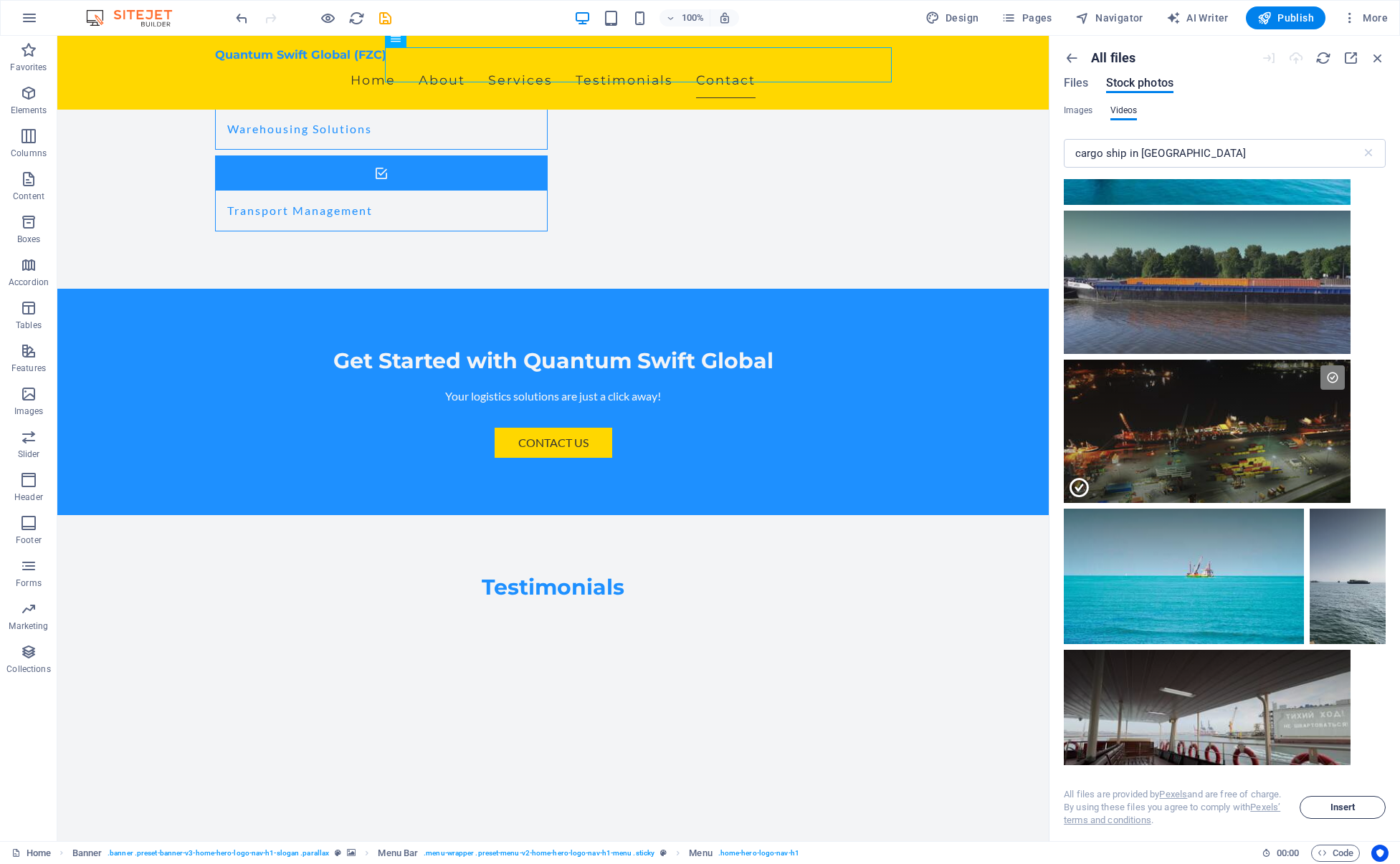
drag, startPoint x: 1345, startPoint y: 804, endPoint x: 1340, endPoint y: 798, distance: 7.8
click at [1345, 804] on span "Insert" at bounding box center [1342, 807] width 25 height 8
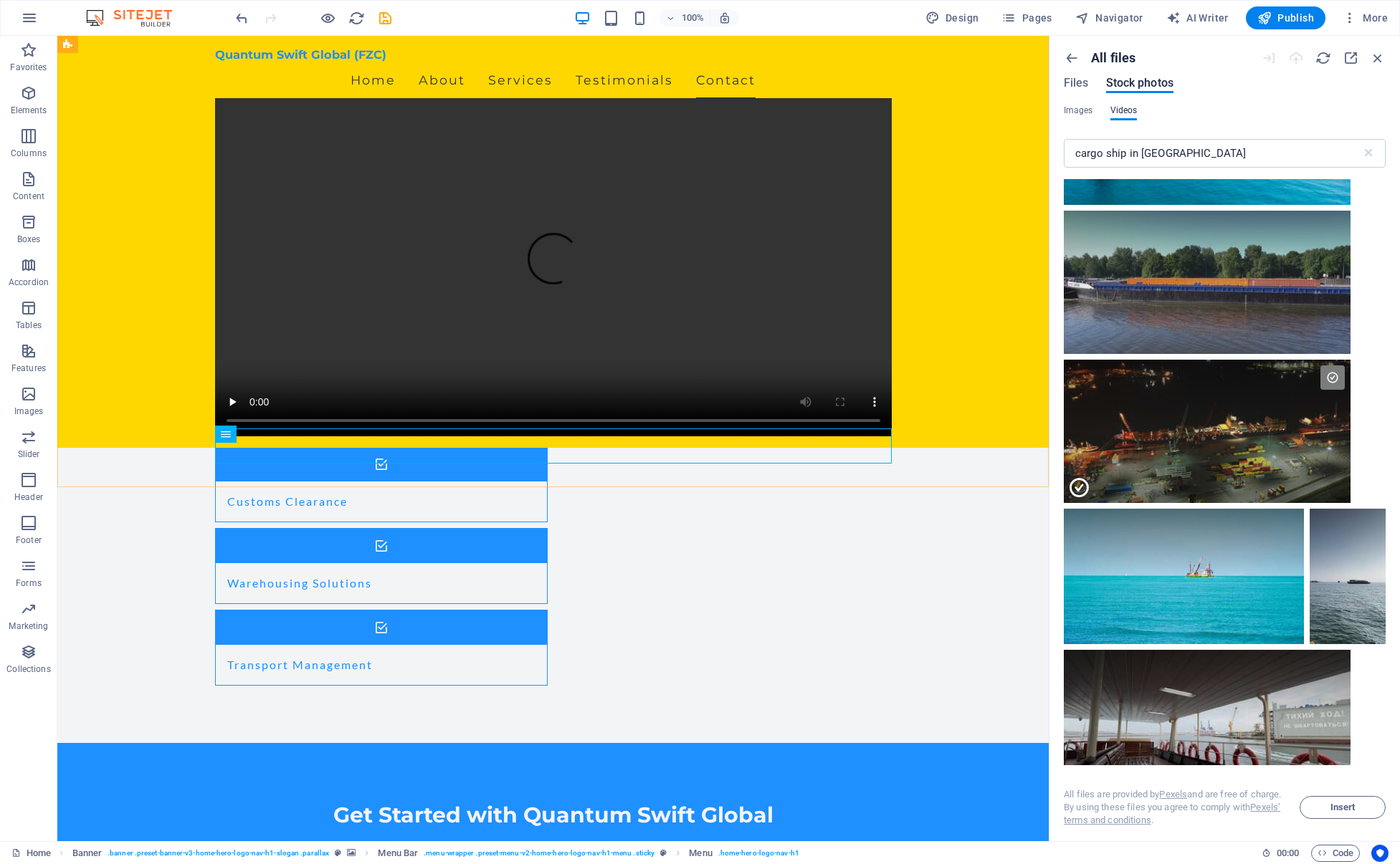
scroll to position [2847, 0]
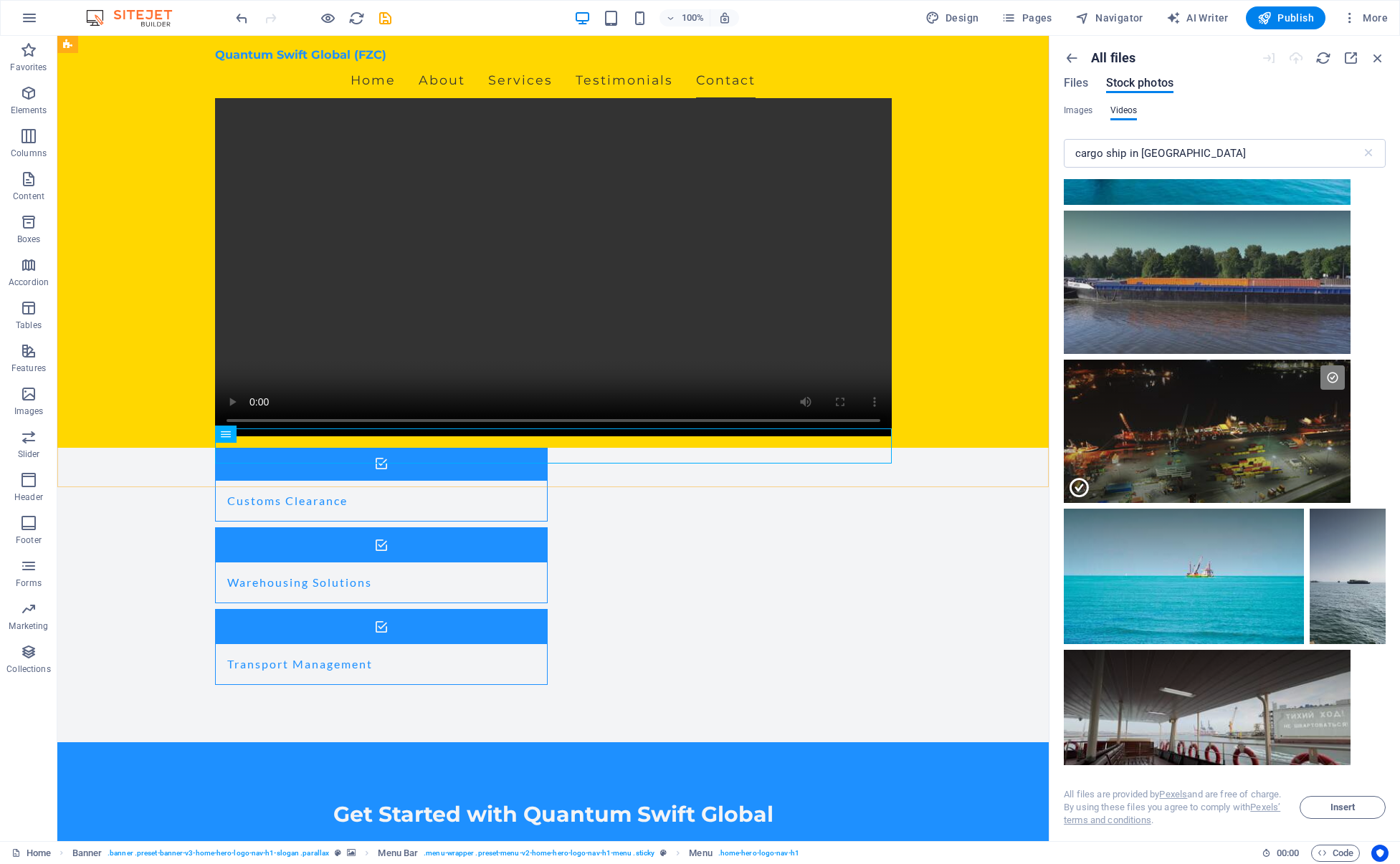
click at [935, 192] on div "Quantum Swift Global (FZC) Home About Services Testimonials Contact" at bounding box center [553, 241] width 992 height 412
drag, startPoint x: 726, startPoint y: 142, endPoint x: 783, endPoint y: 199, distance: 80.6
click at [784, 203] on figure at bounding box center [553, 267] width 677 height 338
click at [945, 170] on div "Quantum Swift Global (FZC) Home About Services Testimonials Contact" at bounding box center [553, 241] width 992 height 412
click at [549, 253] on figure at bounding box center [553, 267] width 677 height 338
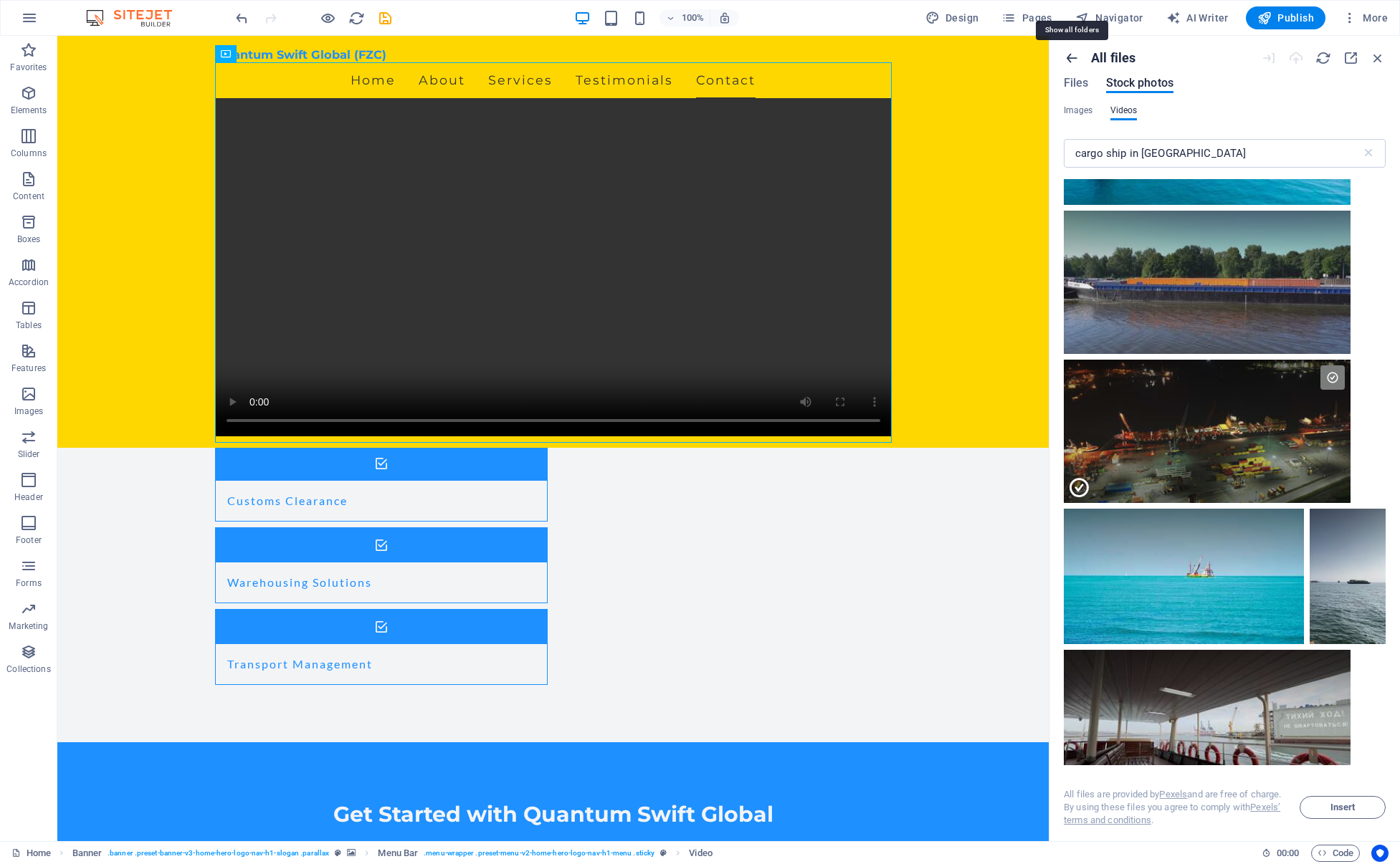
click at [1072, 55] on icon "button" at bounding box center [1072, 58] width 16 height 16
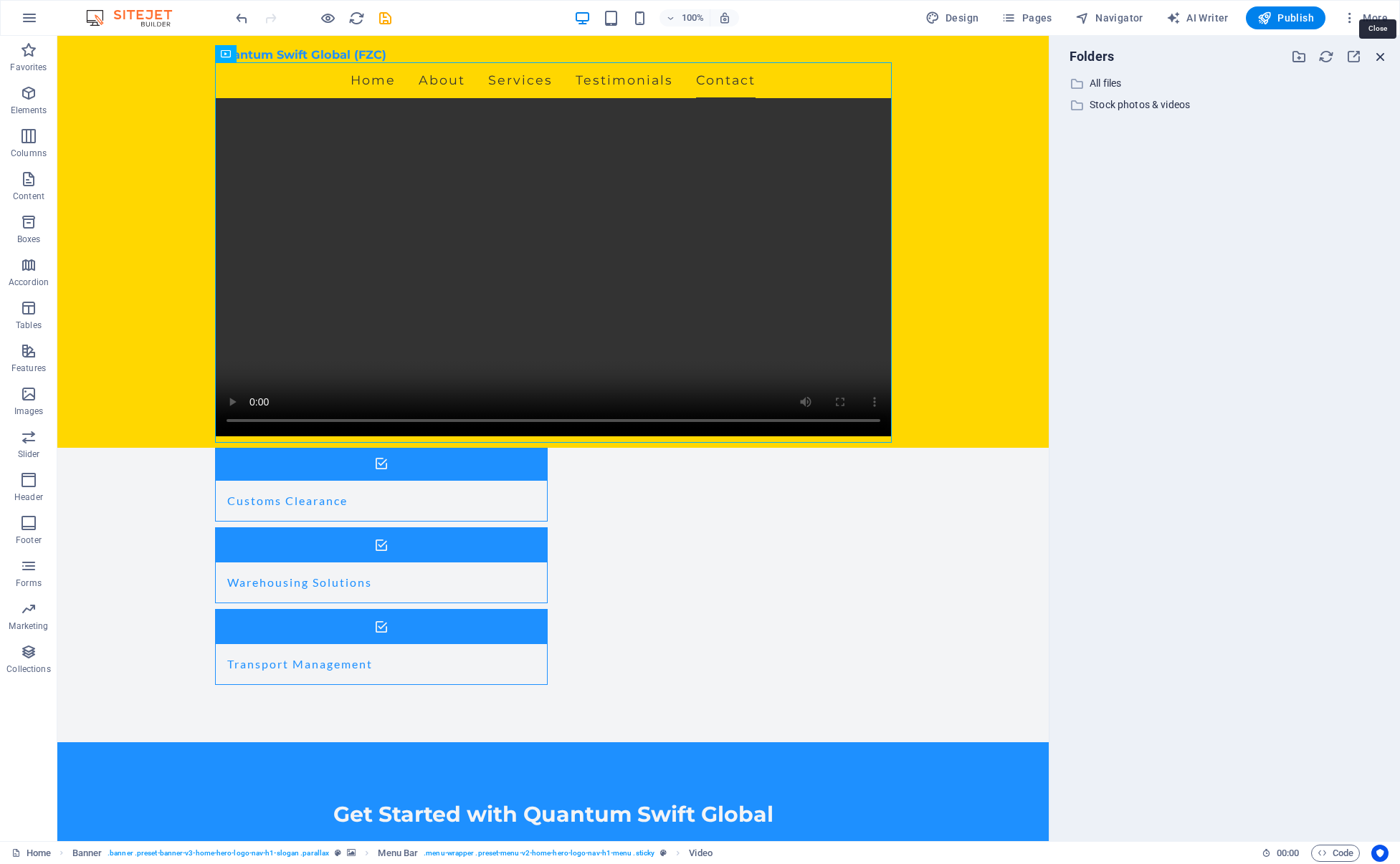
click at [1376, 52] on icon "button" at bounding box center [1381, 56] width 16 height 16
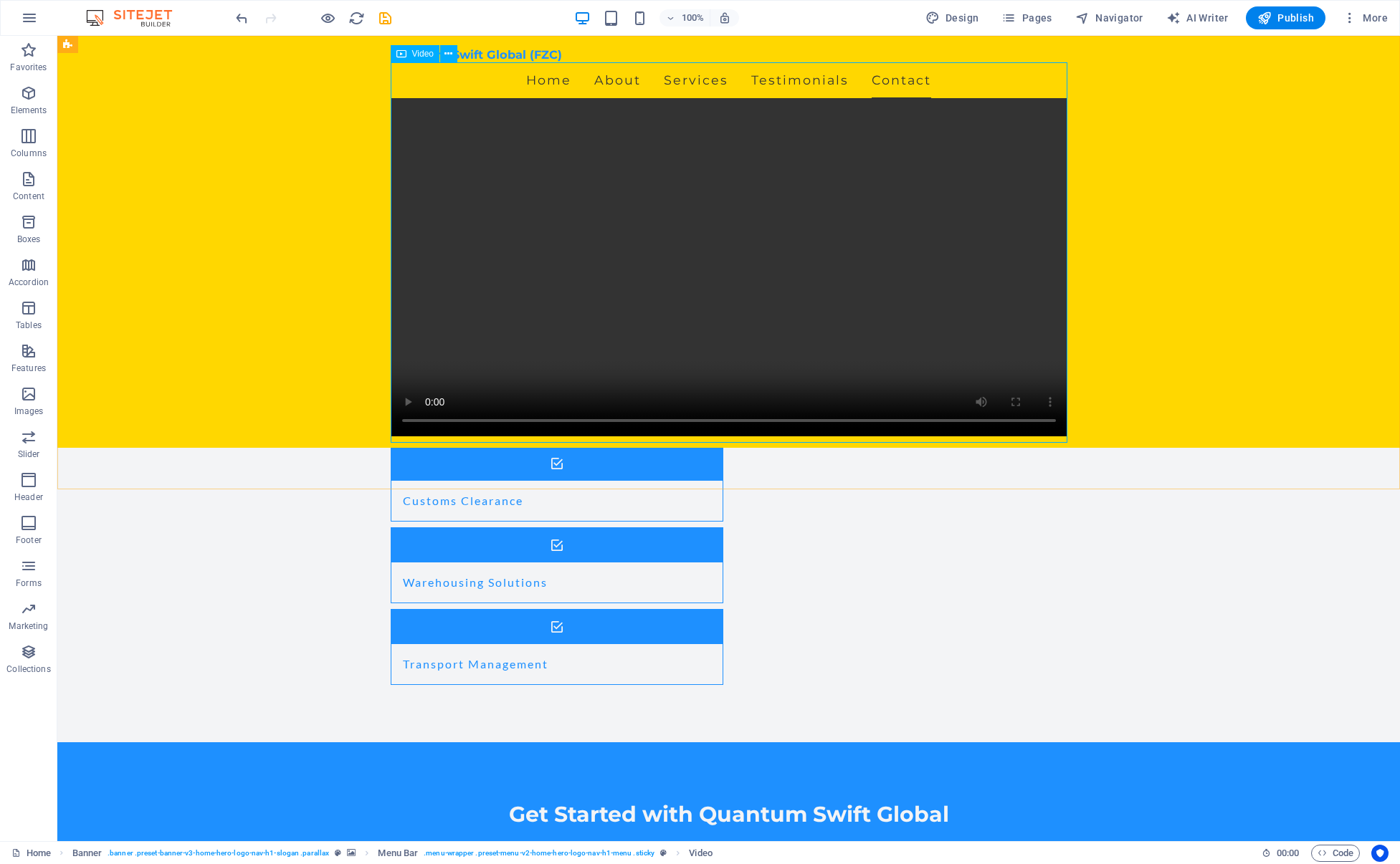
click at [946, 98] on figure at bounding box center [729, 267] width 677 height 338
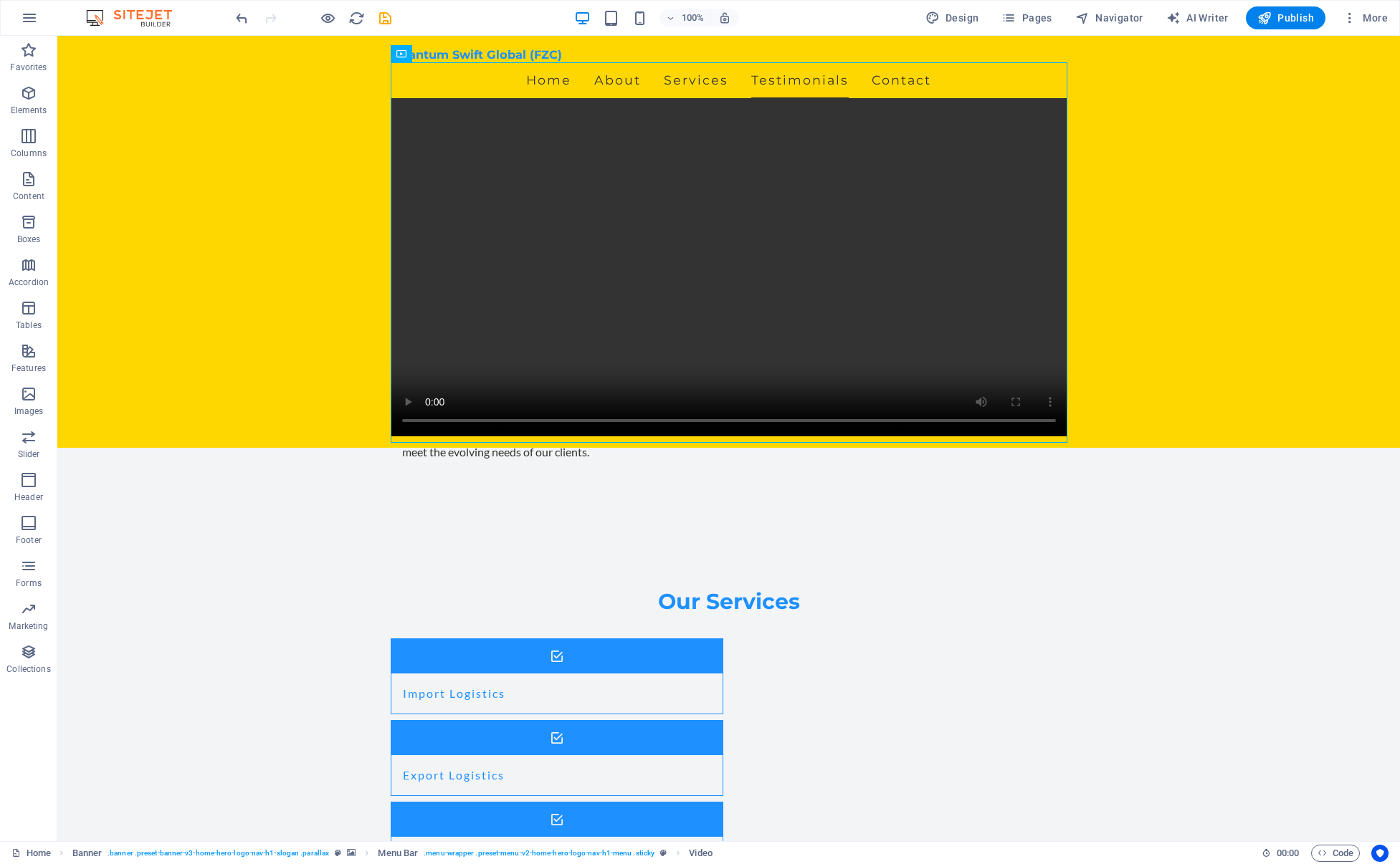
scroll to position [2402, 0]
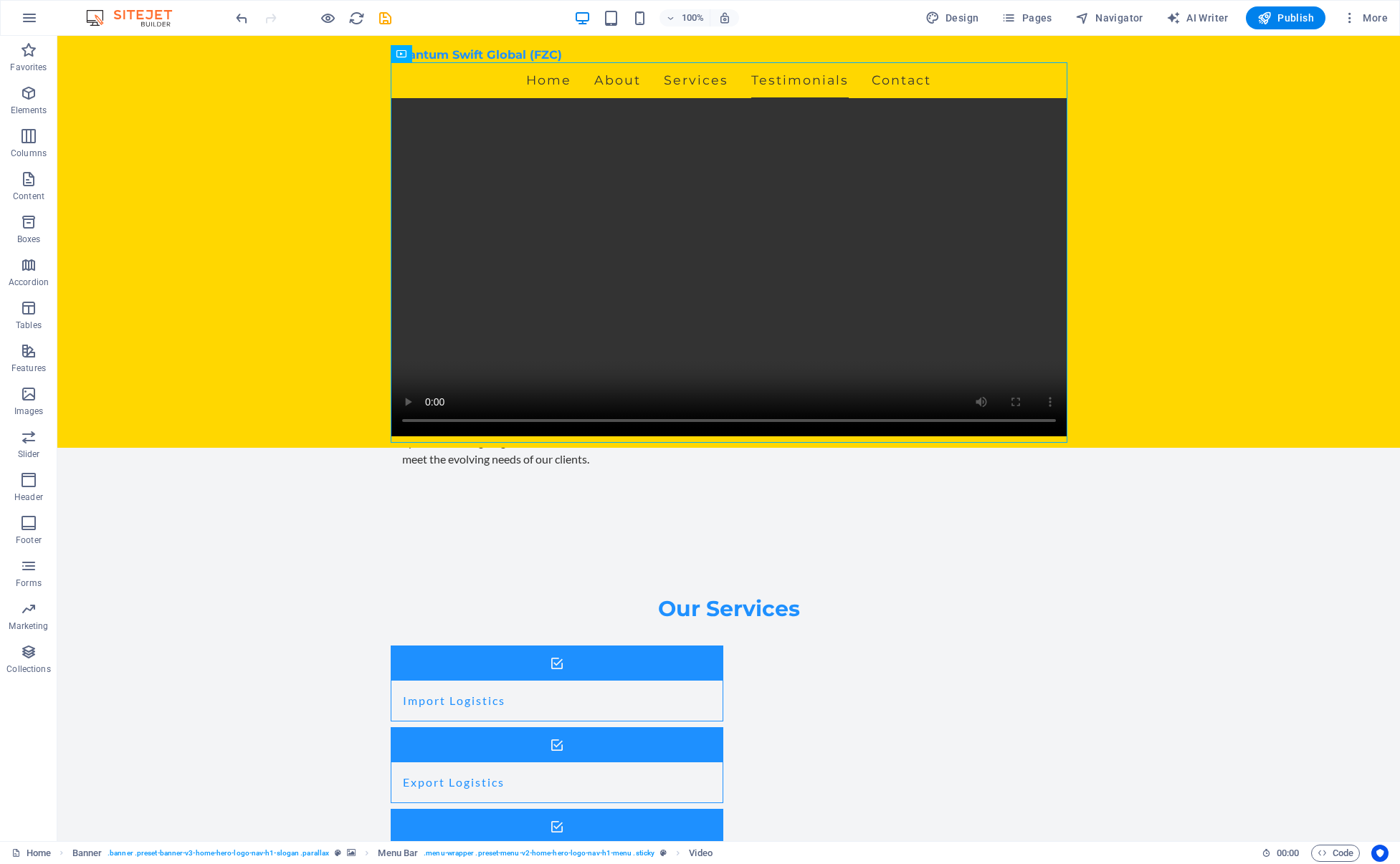
drag, startPoint x: 481, startPoint y: 93, endPoint x: 494, endPoint y: 192, distance: 99.8
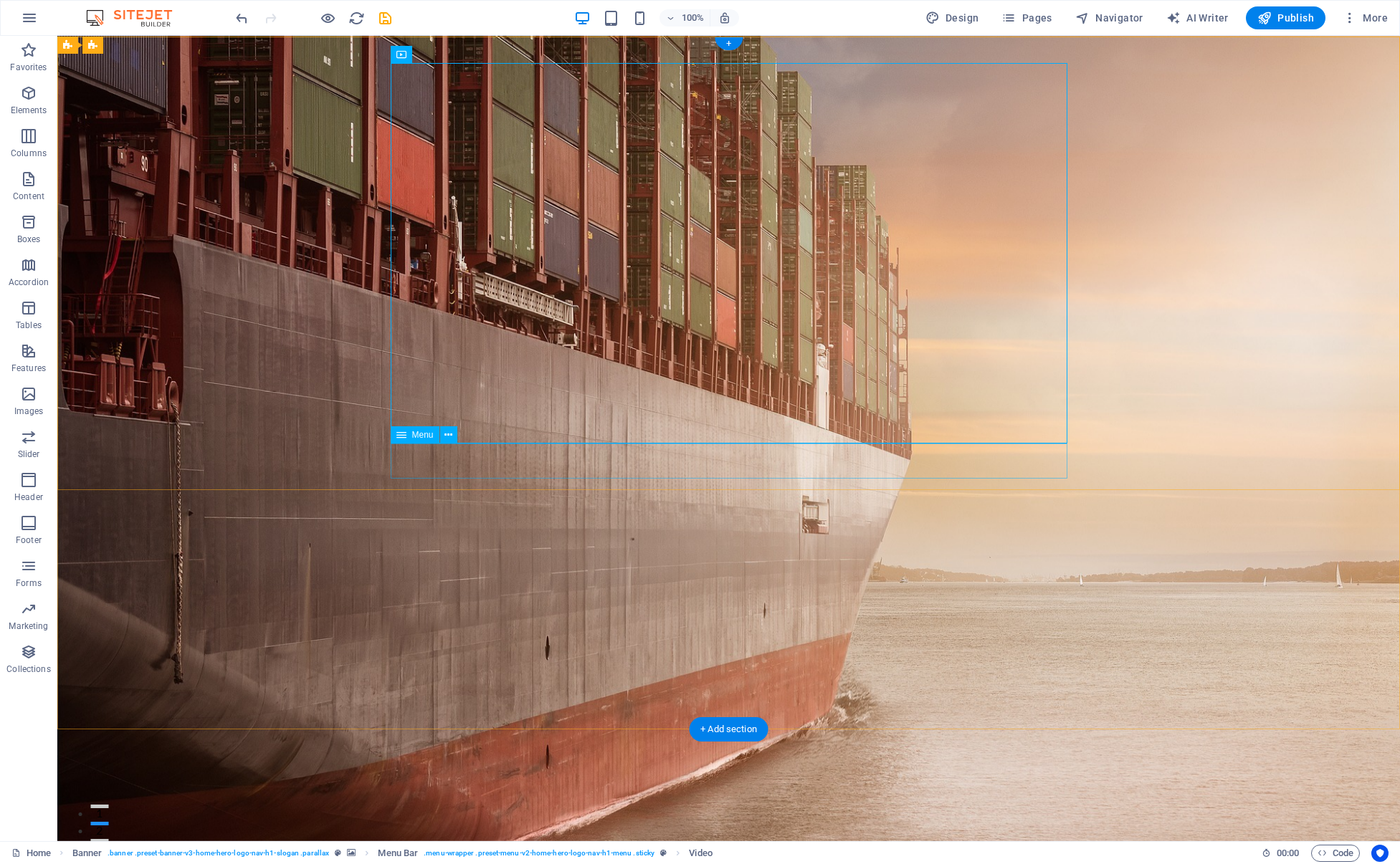
scroll to position [0, 0]
click at [159, 43] on icon at bounding box center [158, 45] width 11 height 15
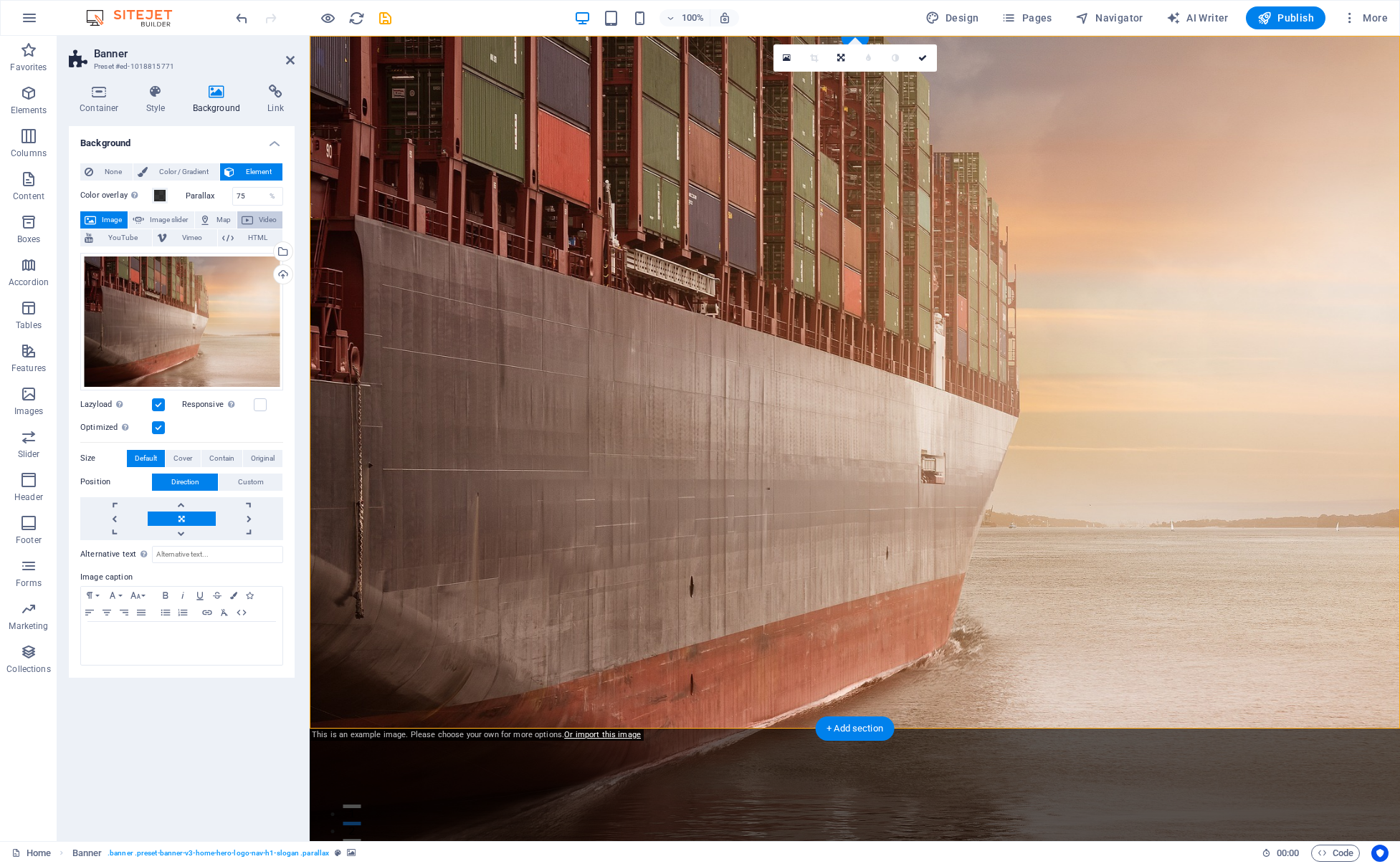
click at [258, 219] on span "Video" at bounding box center [268, 220] width 21 height 17
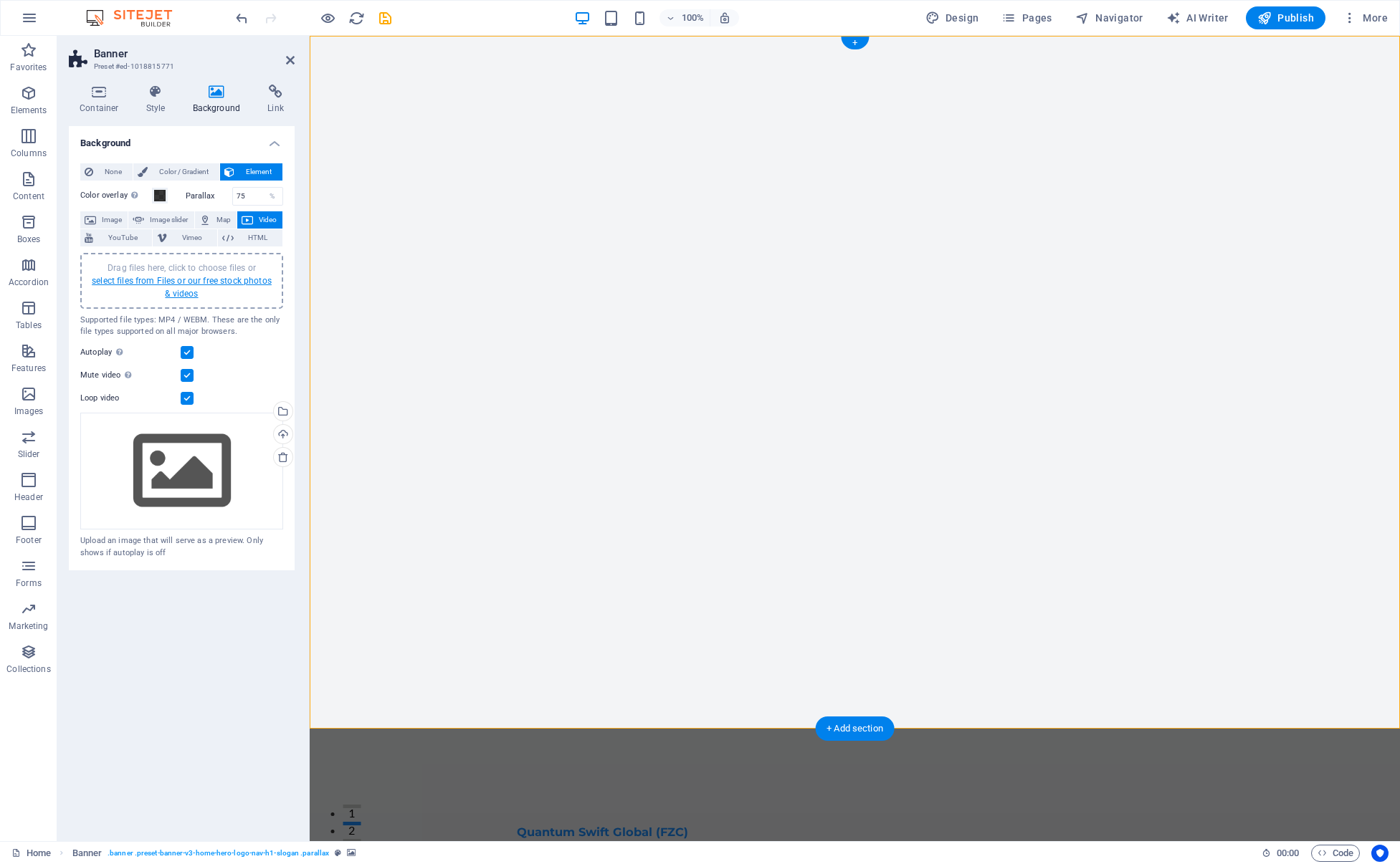
click at [178, 281] on link "select files from Files or our free stock photos & videos" at bounding box center [182, 287] width 180 height 23
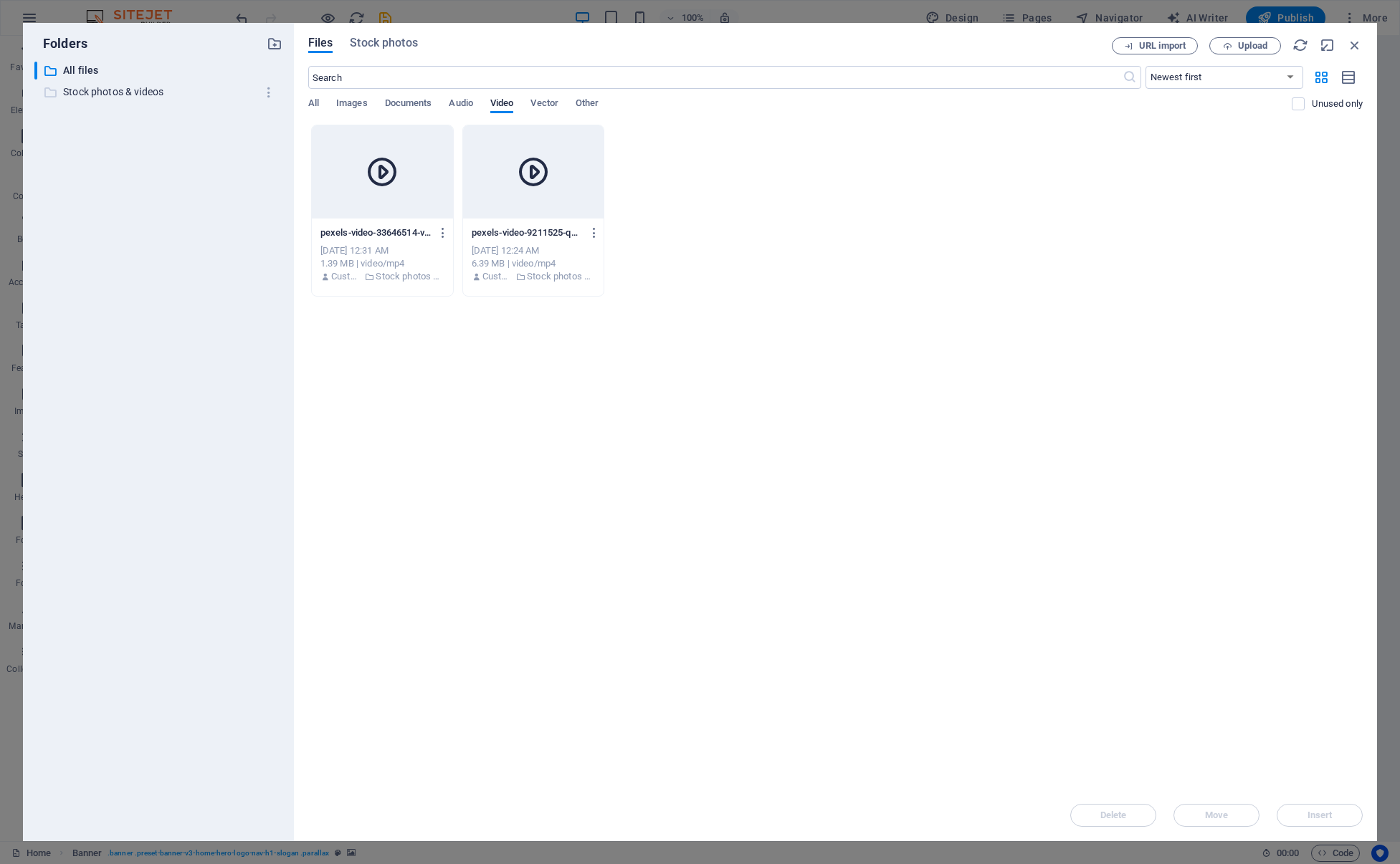
click at [93, 95] on p "Stock photos & videos" at bounding box center [160, 92] width 193 height 17
click at [83, 71] on p "All files" at bounding box center [160, 71] width 193 height 17
click at [329, 189] on div at bounding box center [383, 172] width 141 height 94
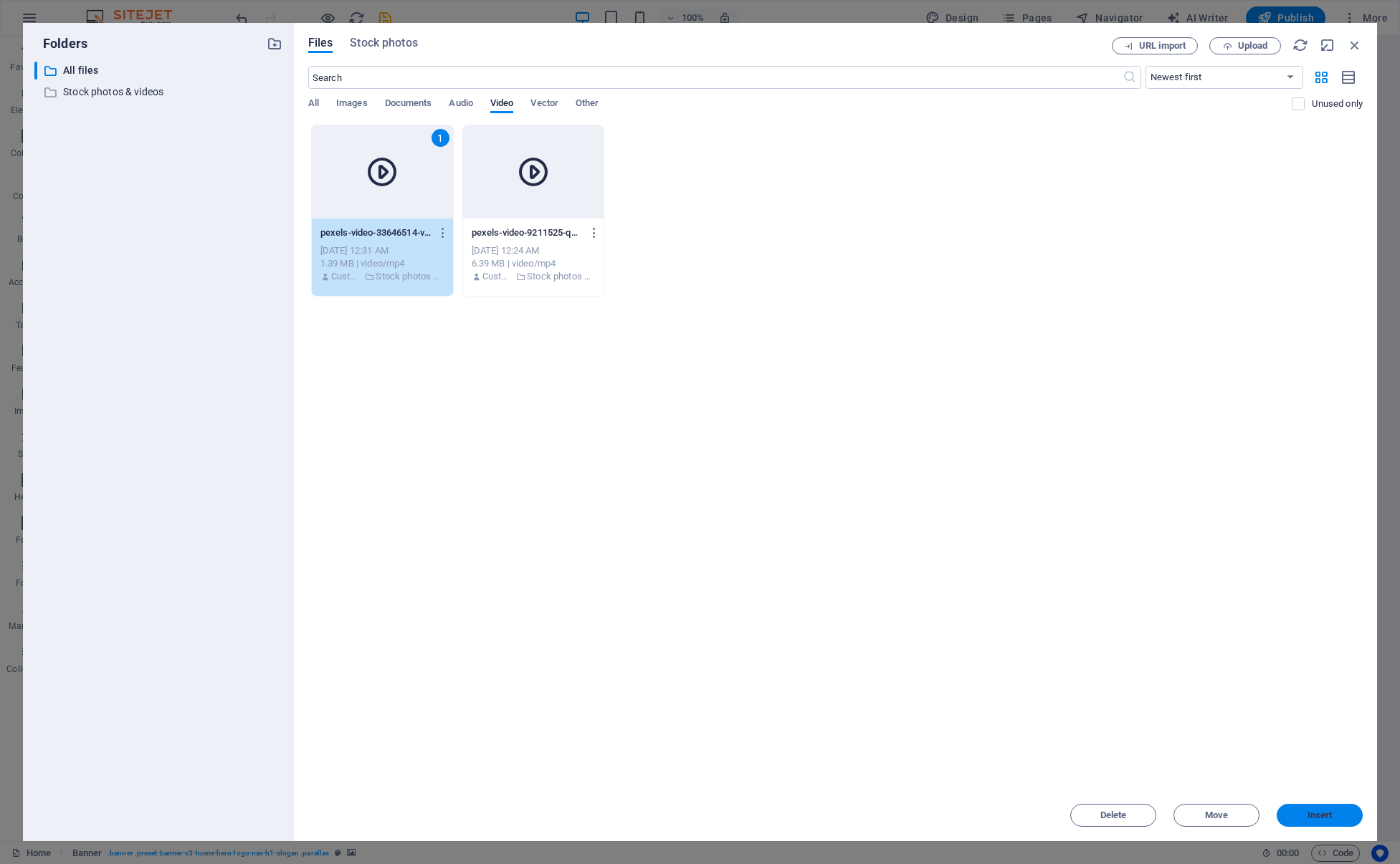
click at [1306, 818] on span "Insert" at bounding box center [1319, 815] width 74 height 8
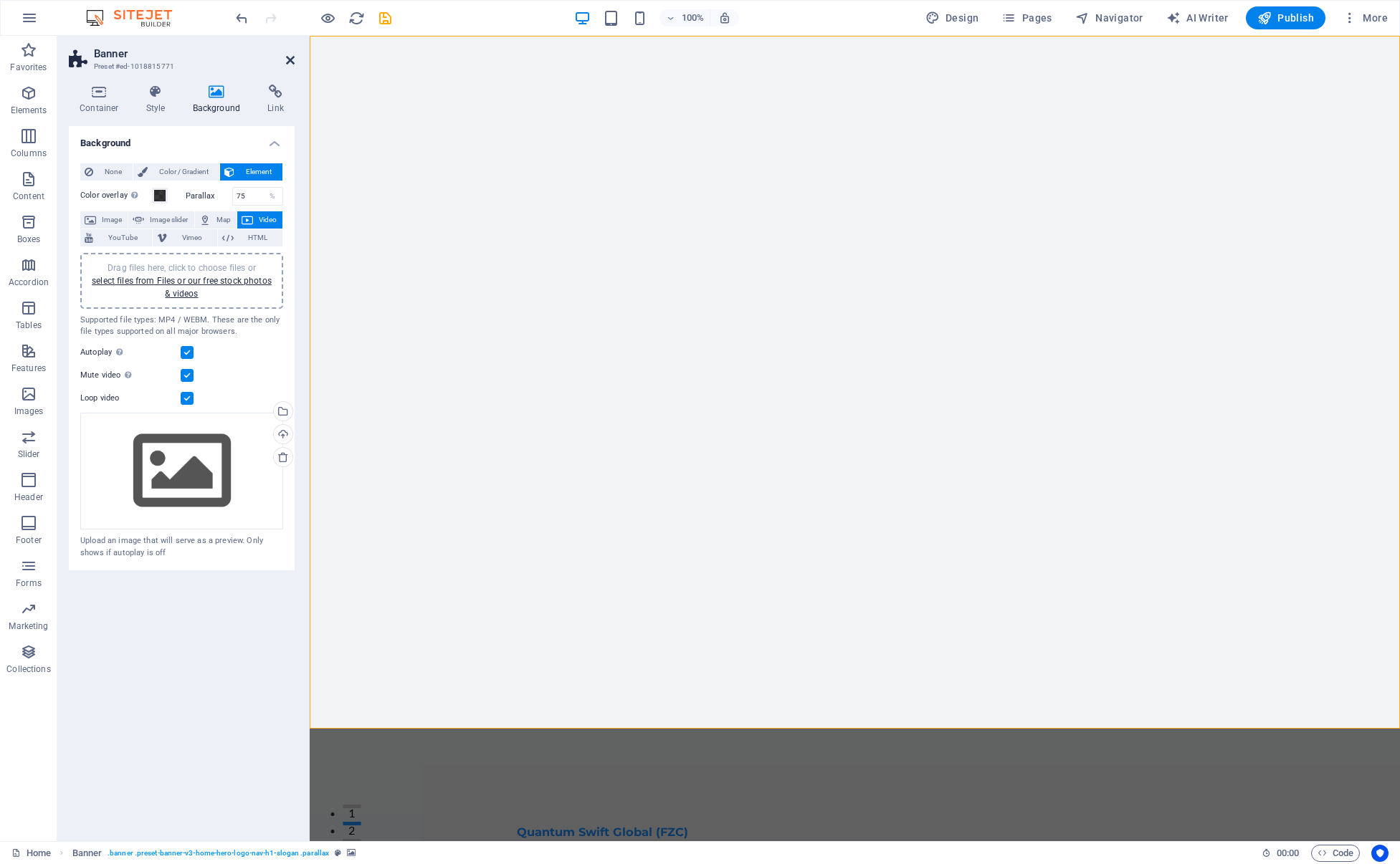
click at [290, 60] on icon at bounding box center [290, 60] width 8 height 12
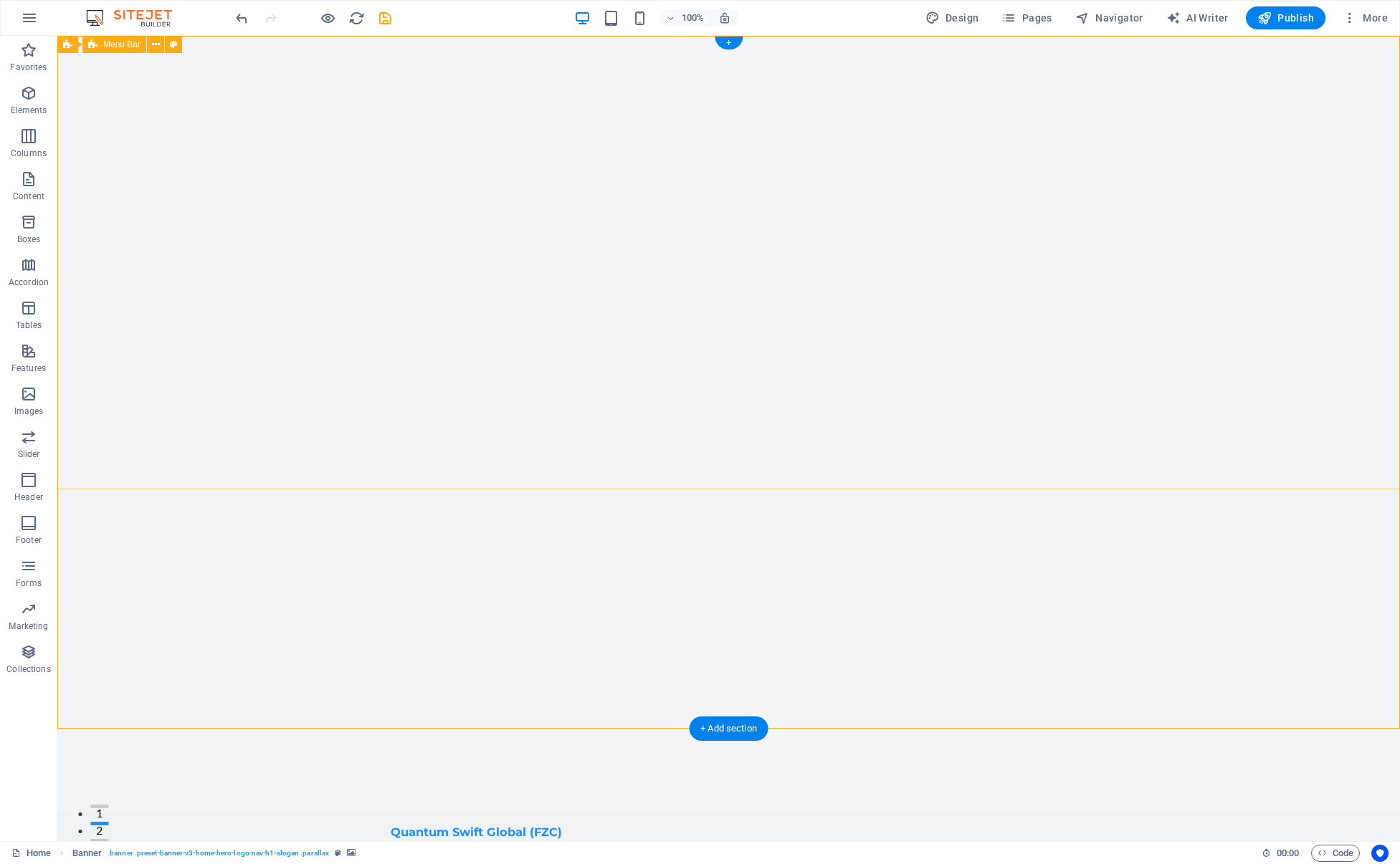
drag, startPoint x: 471, startPoint y: 98, endPoint x: 414, endPoint y: 148, distance: 75.8
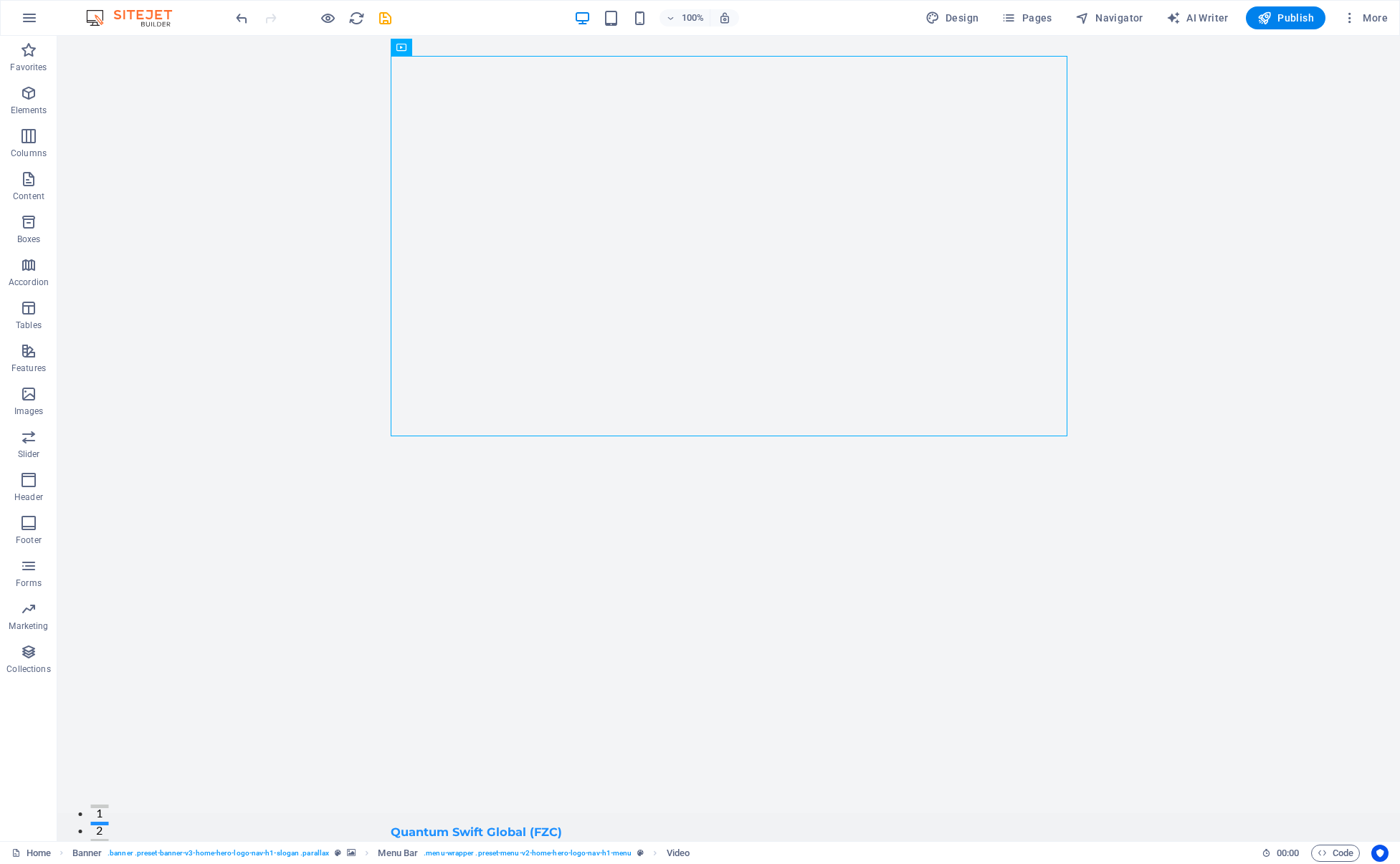
scroll to position [6, 0]
drag, startPoint x: 474, startPoint y: 89, endPoint x: 621, endPoint y: 795, distance: 721.1
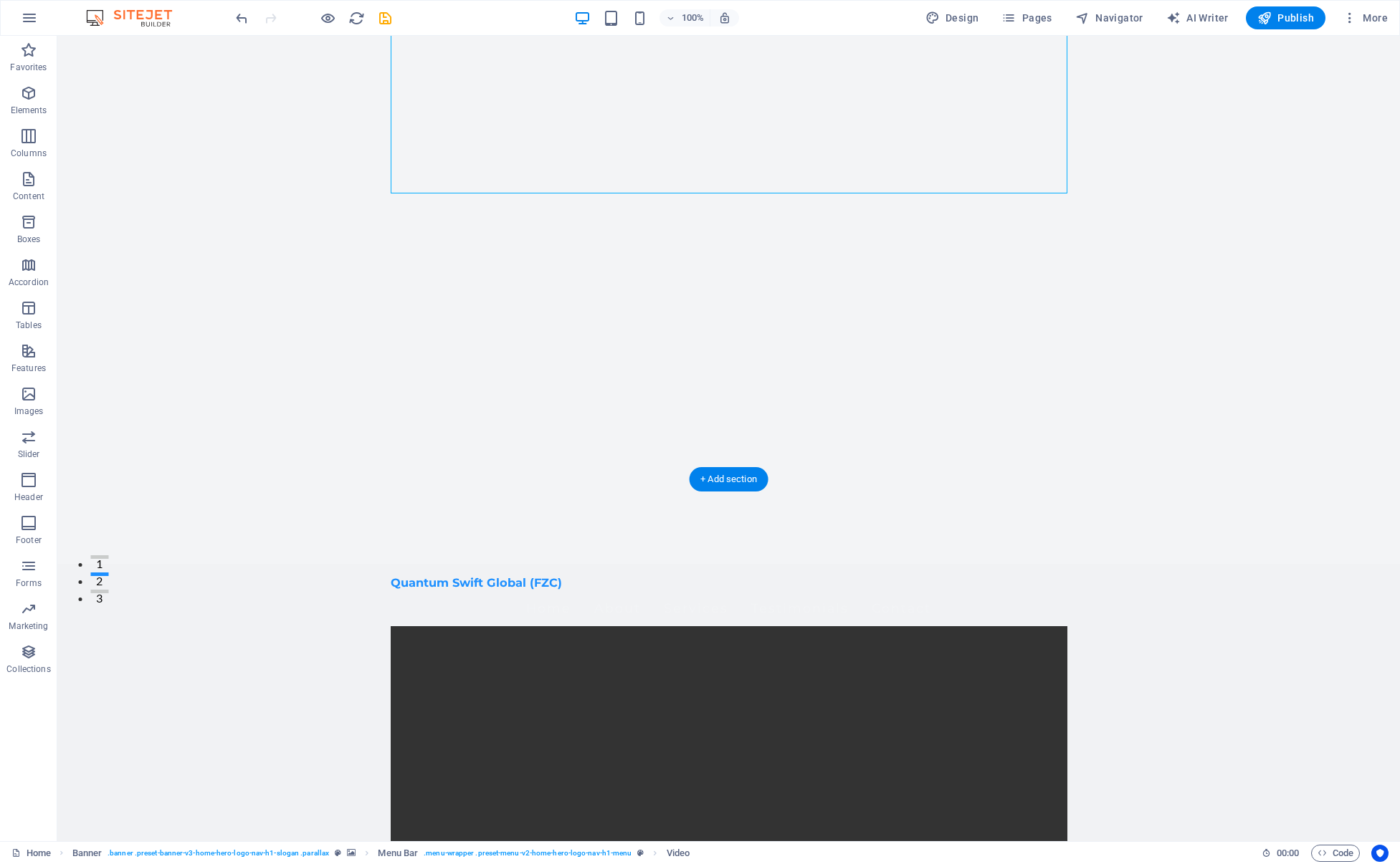
scroll to position [252, 0]
